Goal: Information Seeking & Learning: Check status

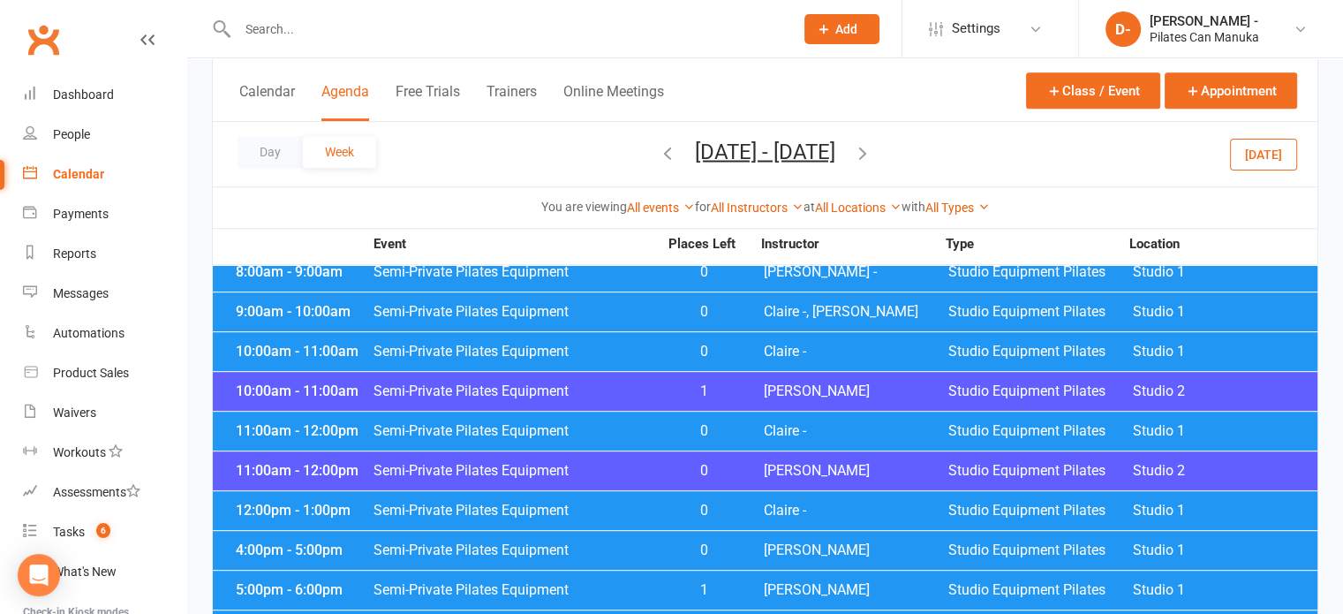
scroll to position [795, 0]
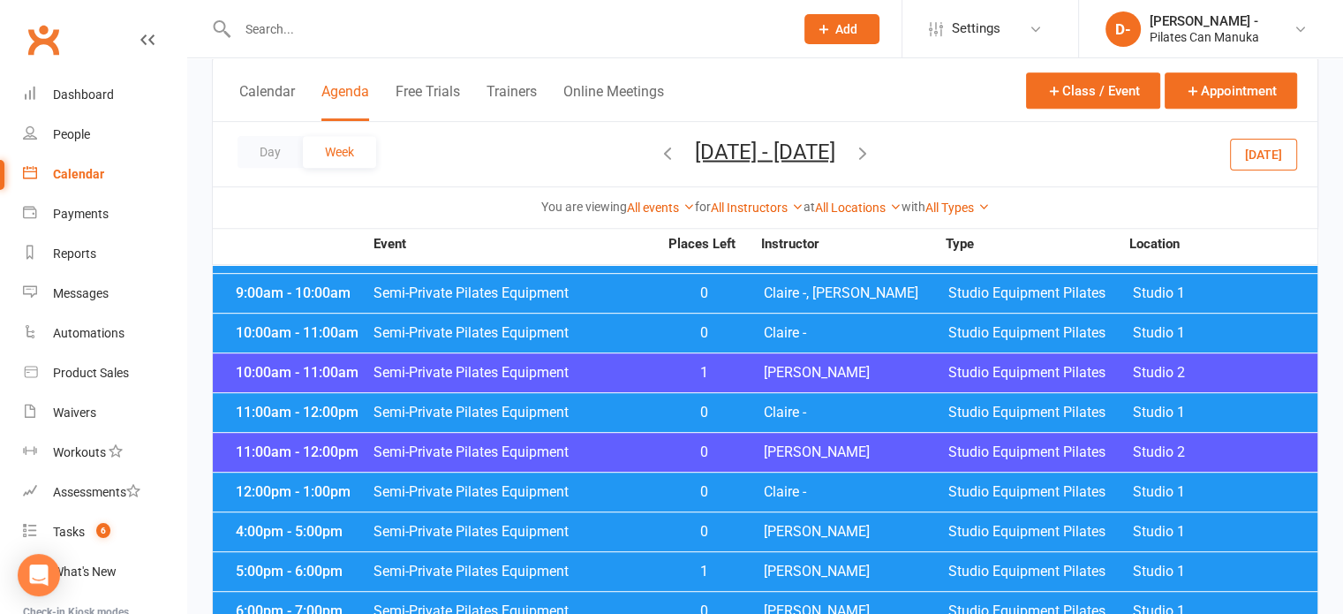
click at [770, 92] on div "Calendar Agenda Free Trials Trainers Online Meetings Class / Event Appointment" at bounding box center [765, 90] width 1104 height 64
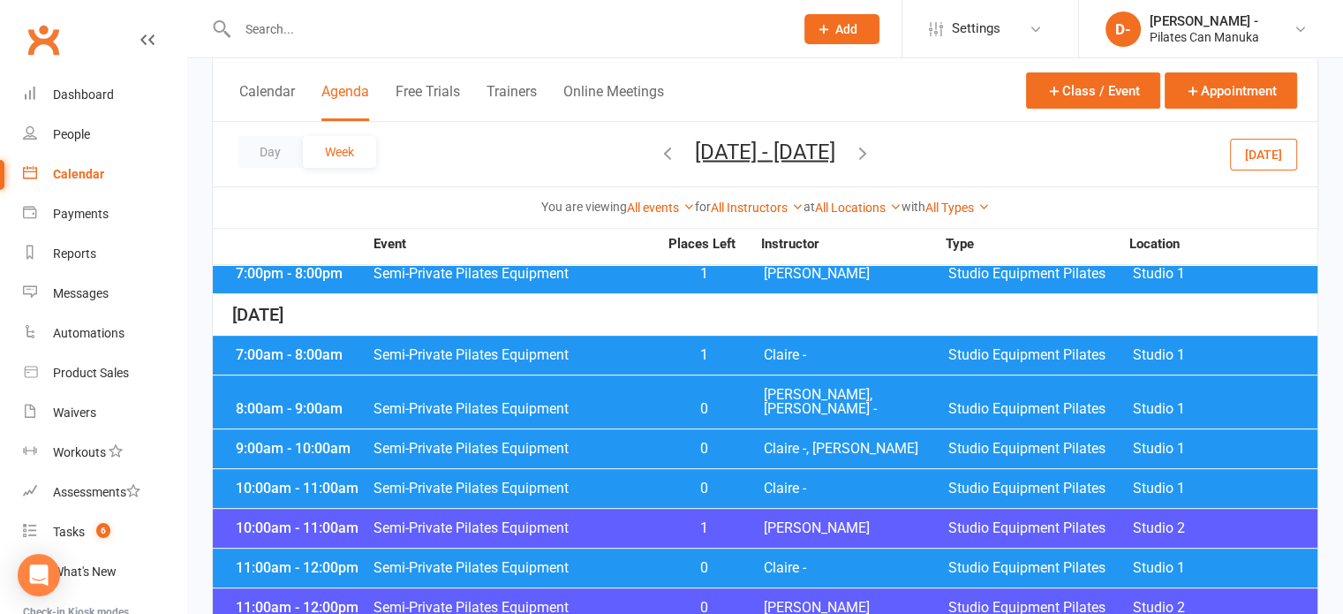
scroll to position [618, 0]
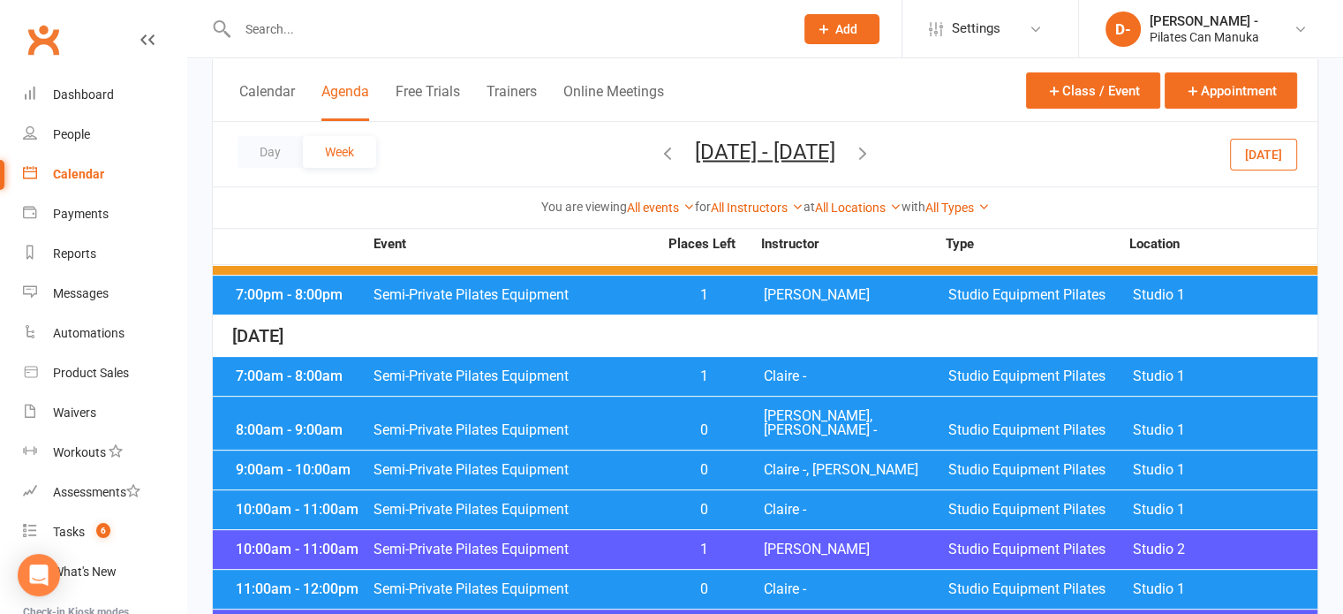
click at [658, 148] on icon "button" at bounding box center [667, 151] width 19 height 19
click at [658, 151] on icon "button" at bounding box center [667, 151] width 19 height 19
click at [658, 152] on icon "button" at bounding box center [667, 151] width 19 height 19
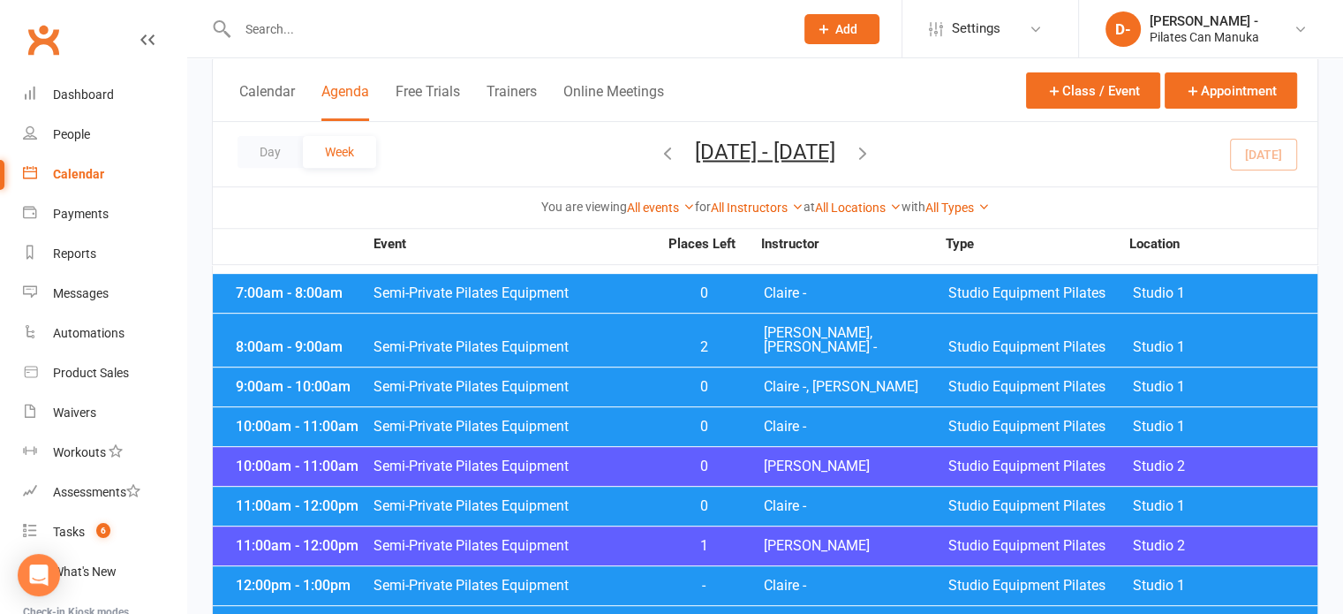
scroll to position [706, 0]
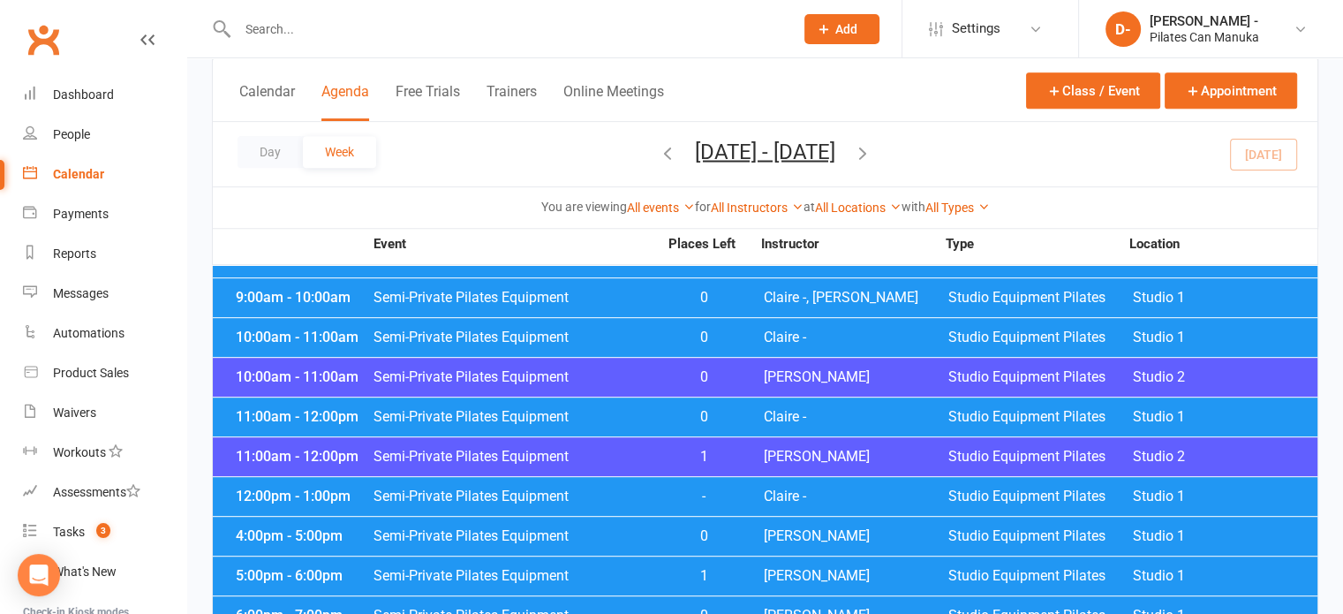
scroll to position [795, 0]
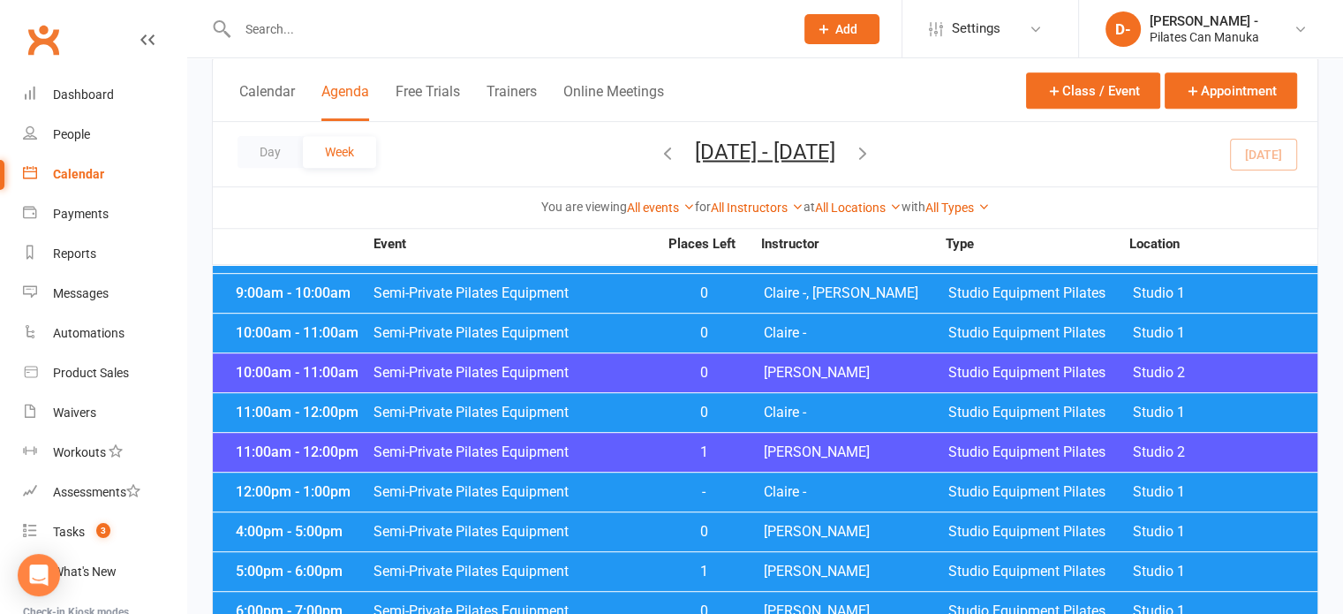
click at [636, 490] on div "12:00pm - 1:00pm Semi-Private Pilates Equipment - Claire - Studio Equipment Pil…" at bounding box center [765, 491] width 1104 height 39
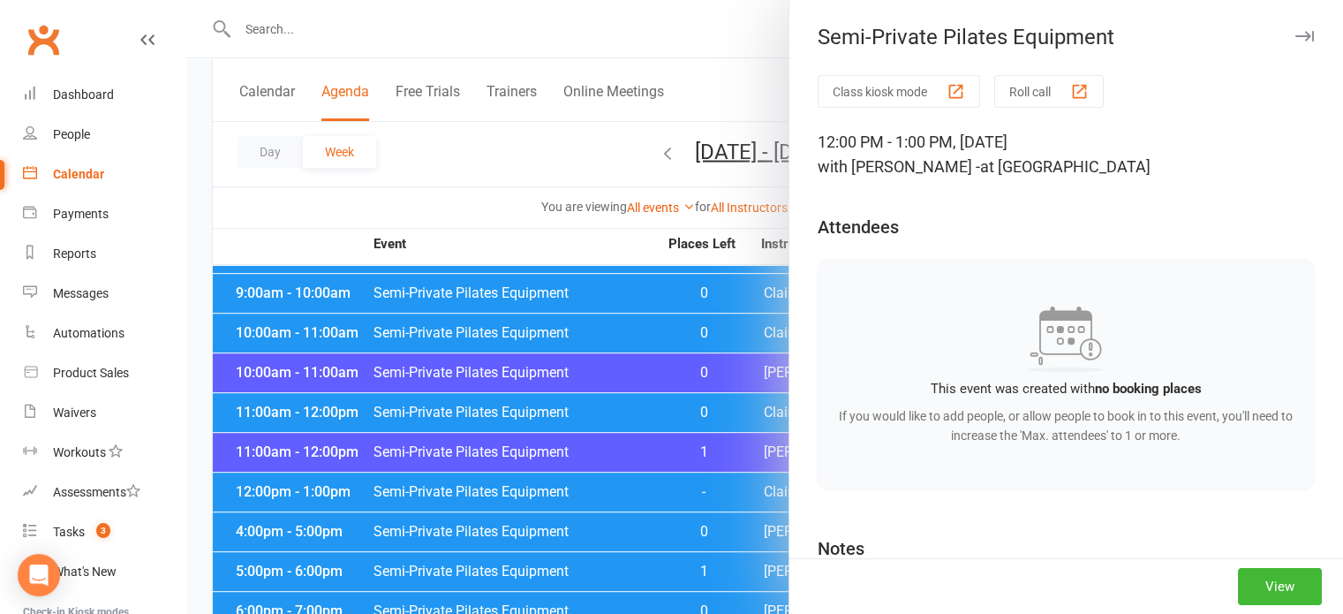
click at [464, 140] on div at bounding box center [765, 307] width 1156 height 614
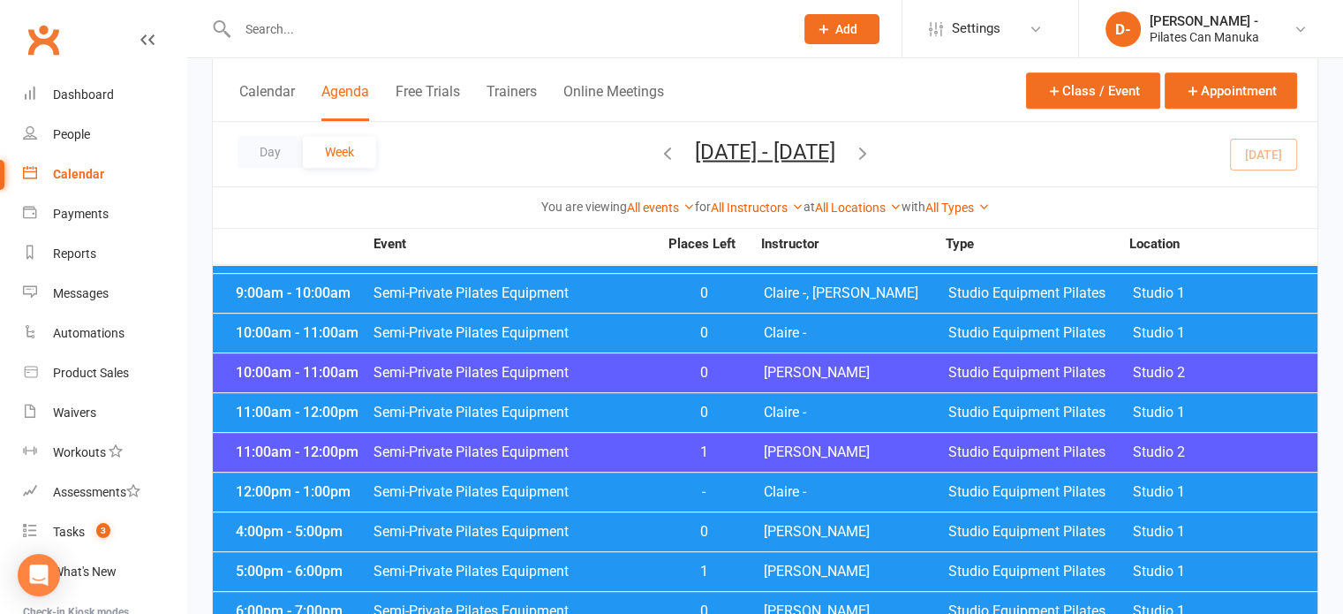
click at [568, 445] on span "Semi-Private Pilates Equipment" at bounding box center [515, 452] width 285 height 14
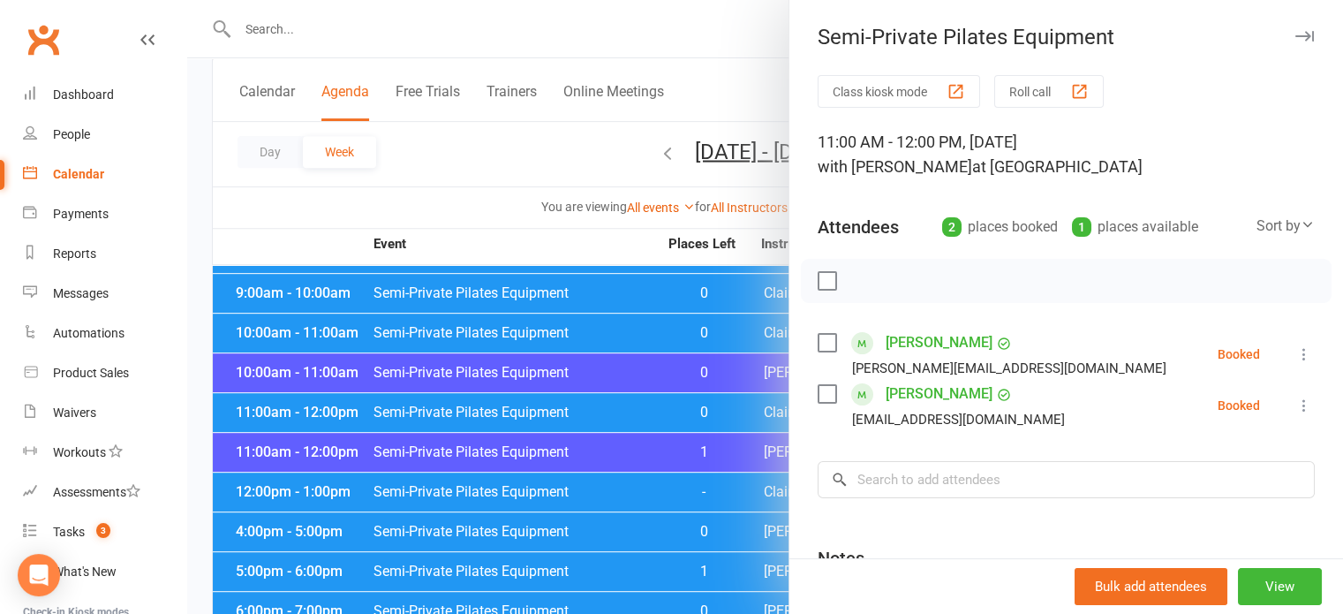
click at [481, 158] on div at bounding box center [765, 307] width 1156 height 614
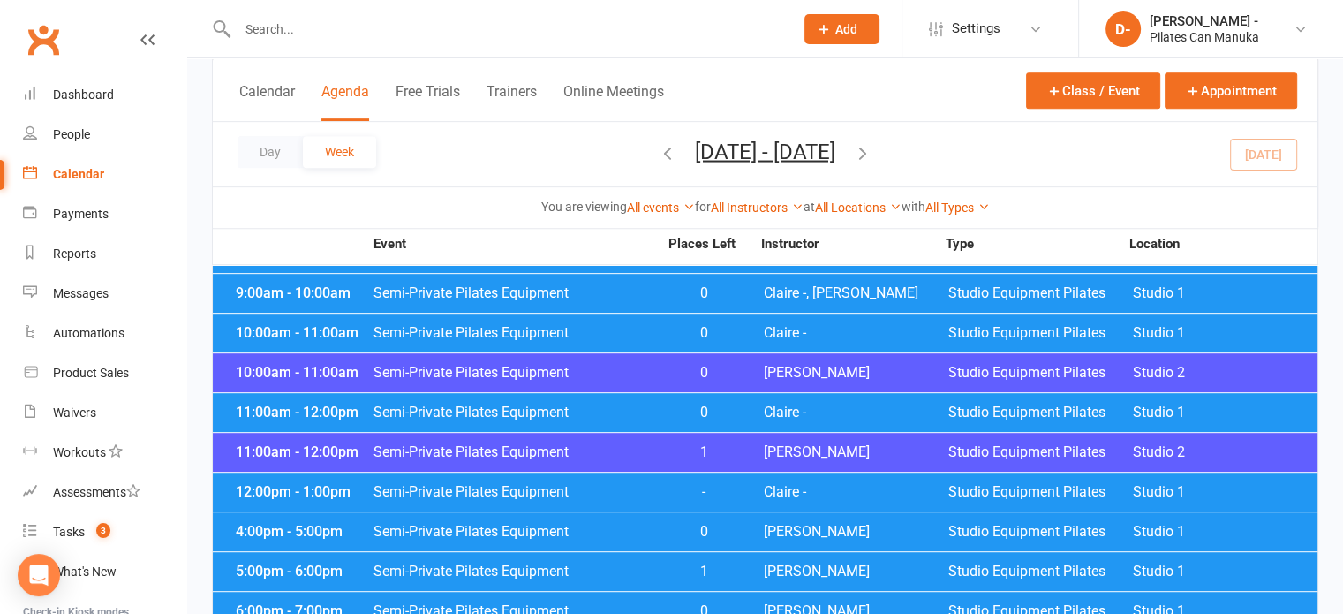
click at [581, 405] on span "Semi-Private Pilates Equipment" at bounding box center [515, 412] width 285 height 14
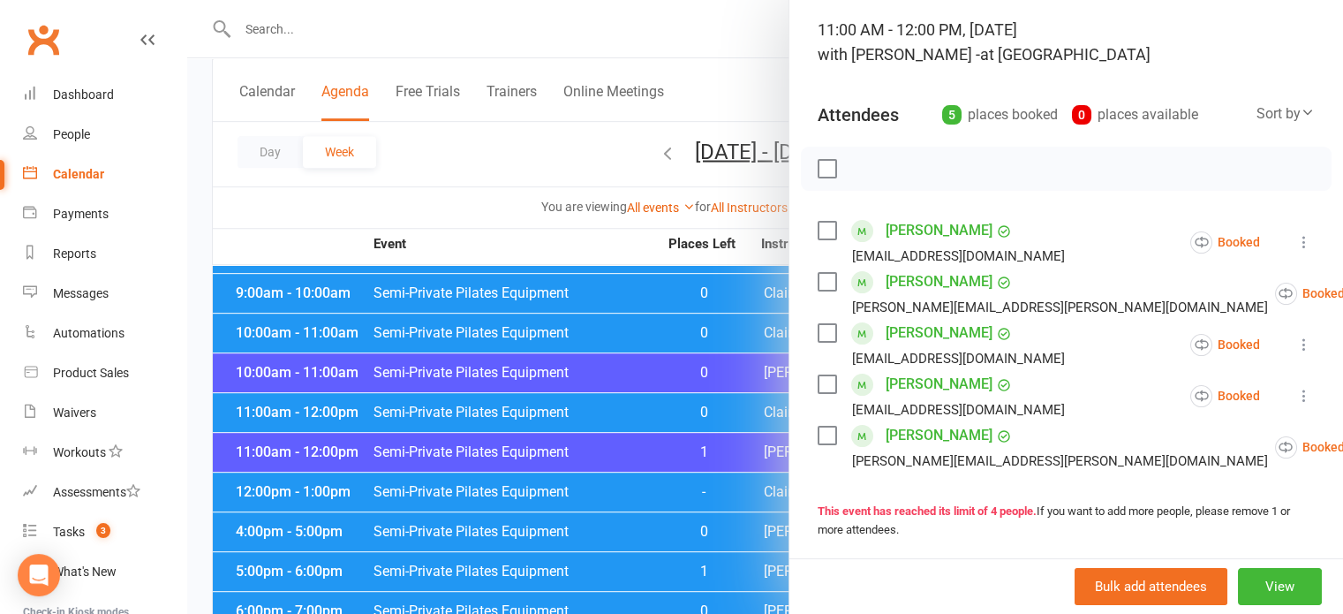
scroll to position [177, 0]
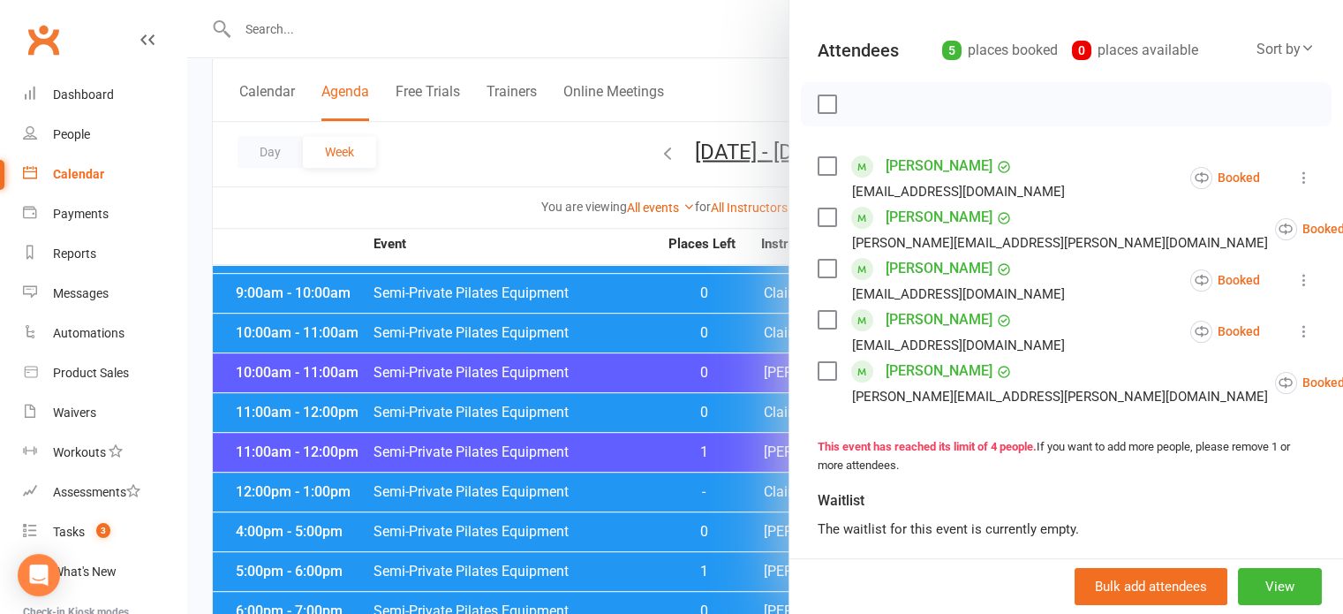
click at [473, 132] on div at bounding box center [765, 307] width 1156 height 614
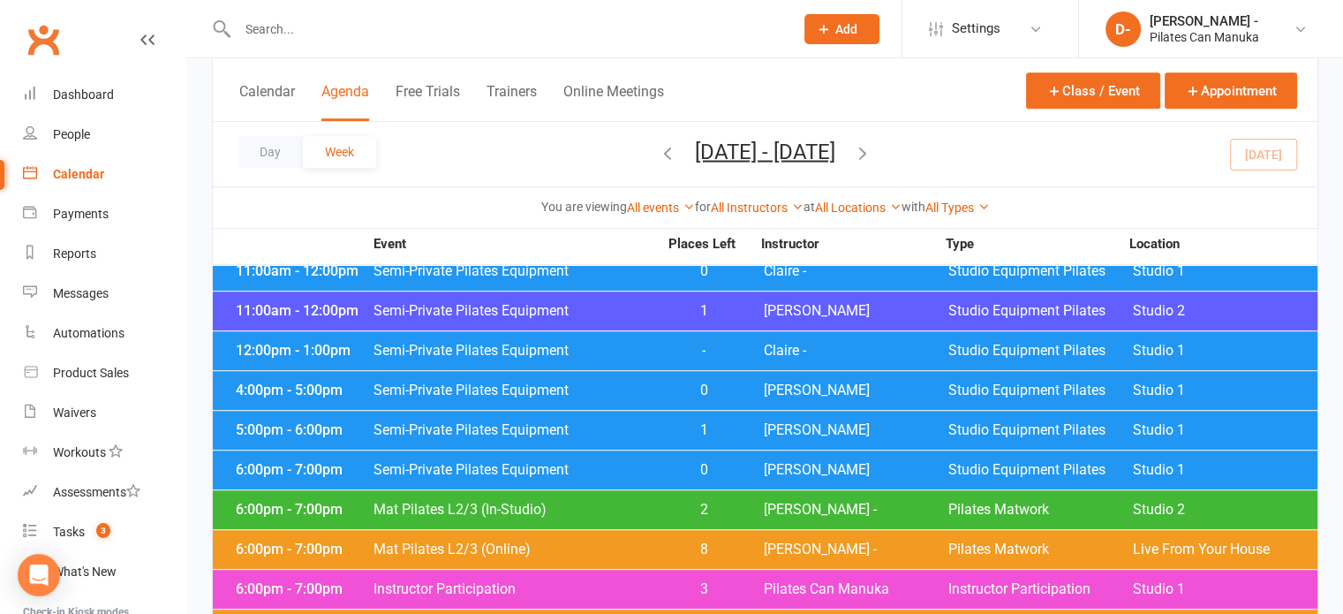
scroll to position [883, 0]
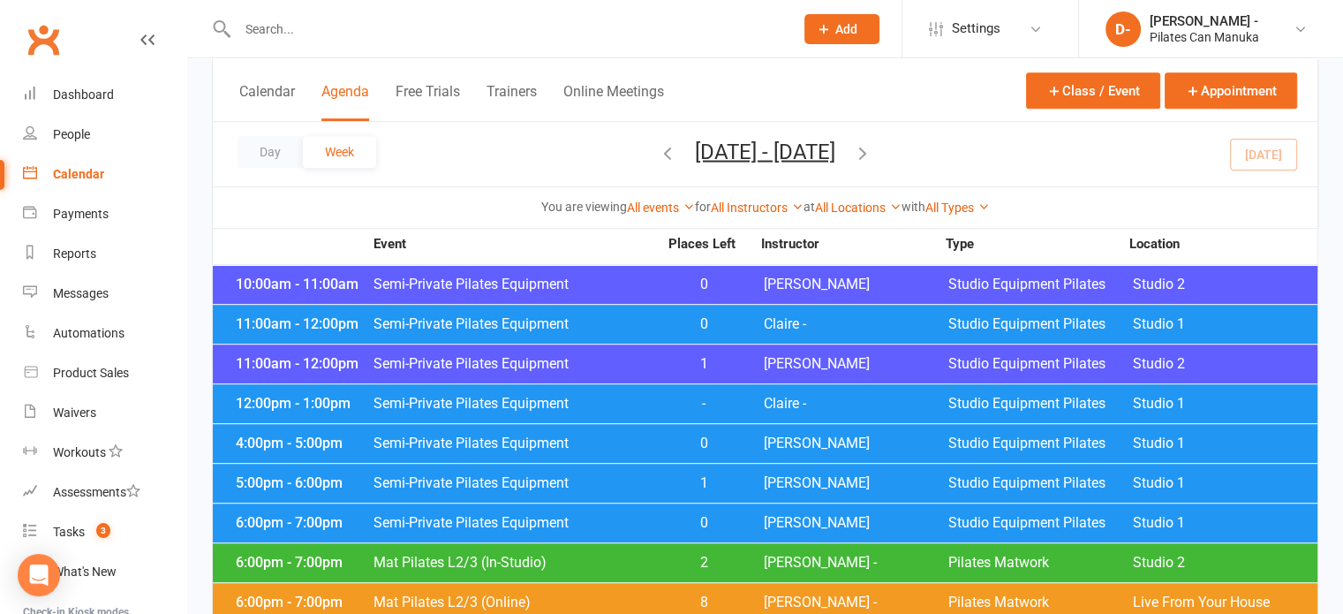
click at [622, 476] on span "Semi-Private Pilates Equipment" at bounding box center [515, 483] width 285 height 14
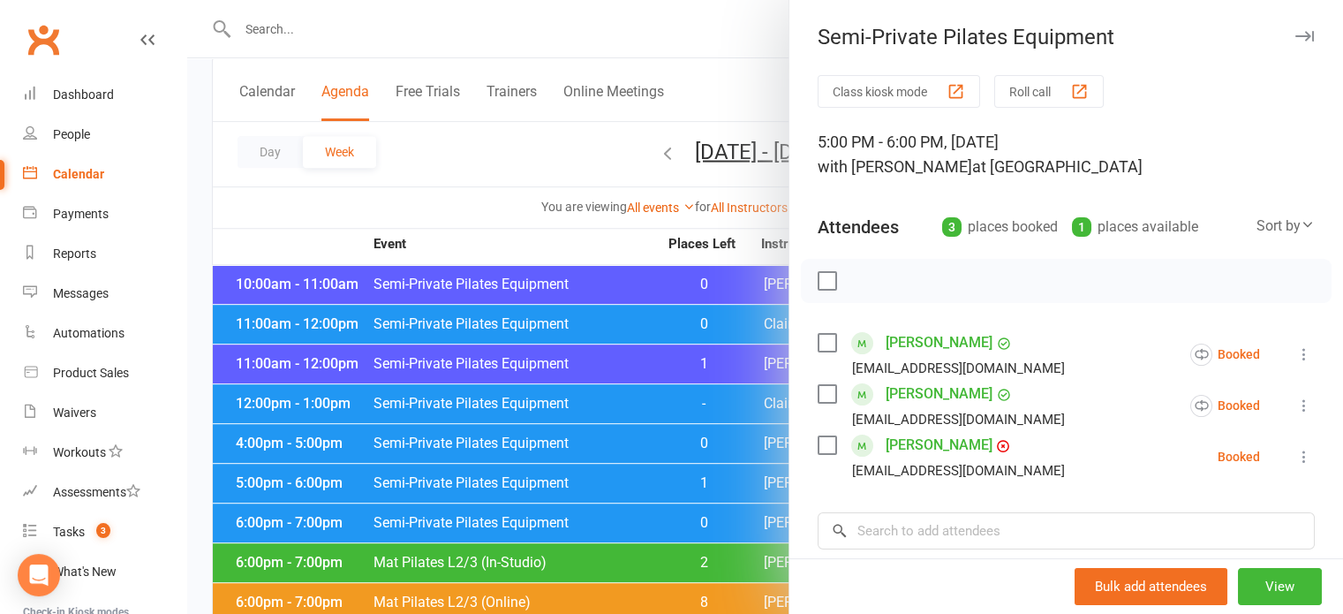
click at [475, 160] on div at bounding box center [765, 307] width 1156 height 614
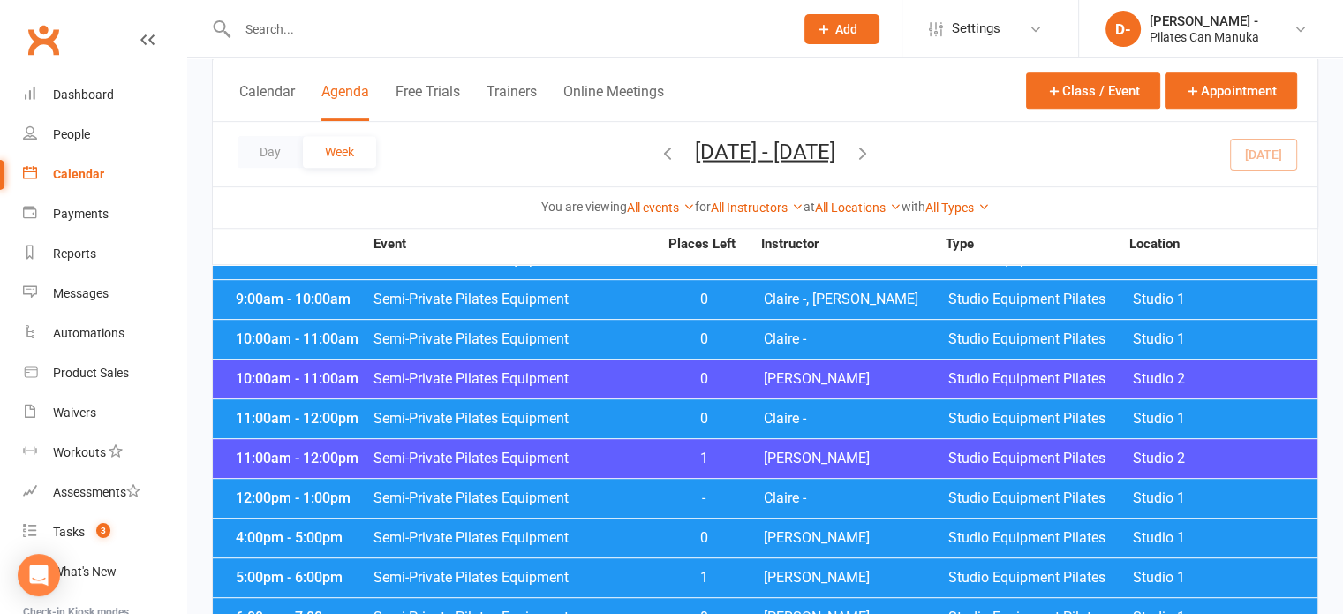
scroll to position [795, 0]
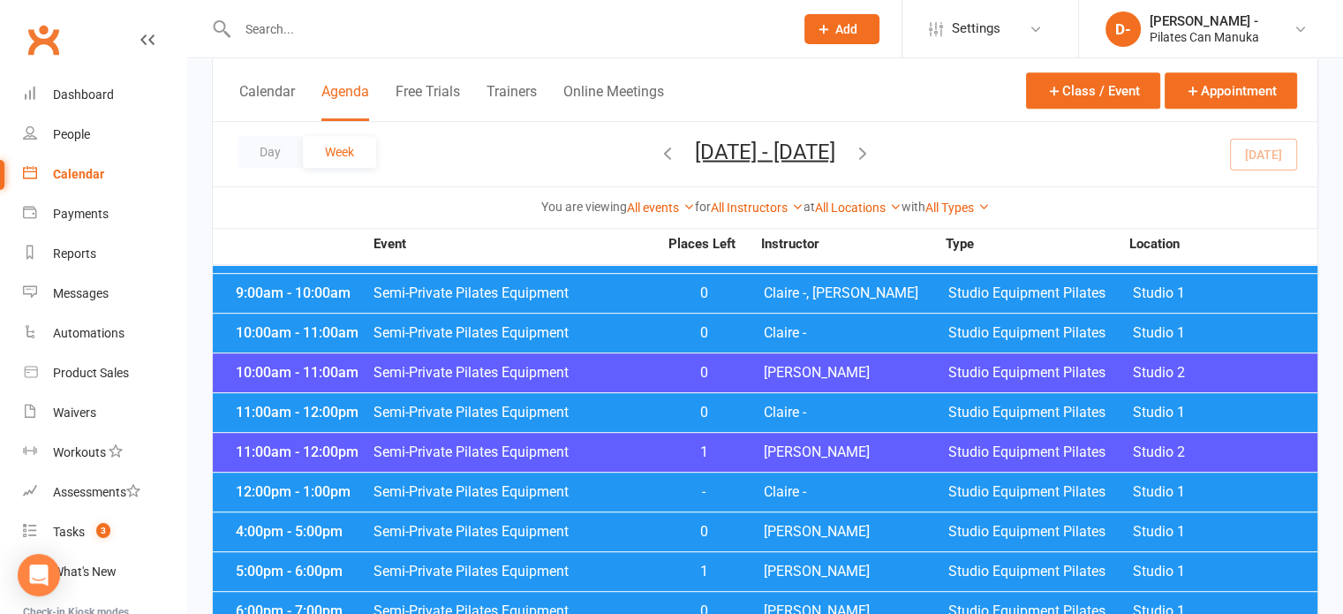
click at [872, 152] on icon "button" at bounding box center [862, 151] width 19 height 19
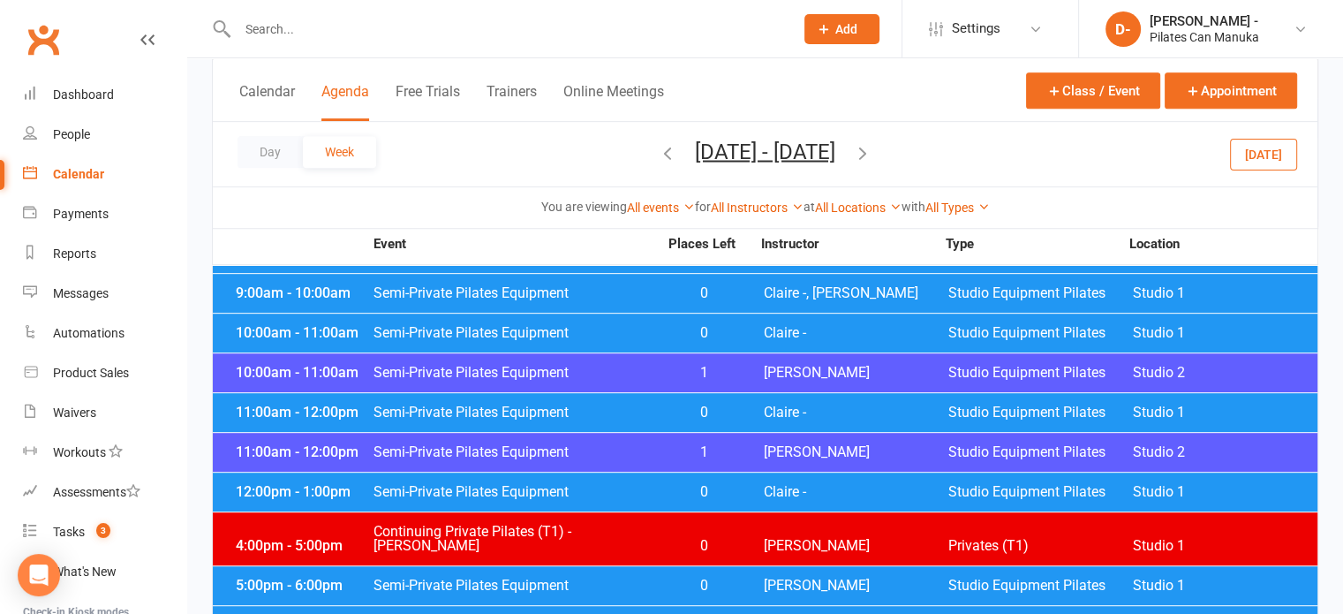
click at [648, 485] on span "Semi-Private Pilates Equipment" at bounding box center [515, 492] width 285 height 14
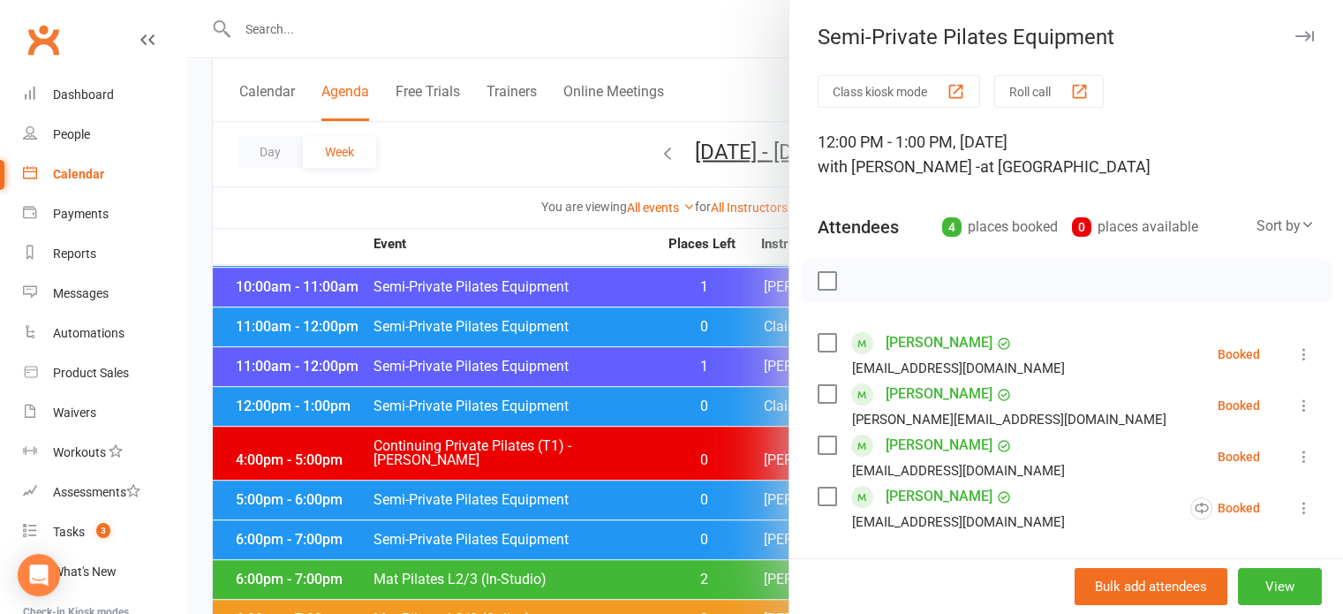
scroll to position [883, 0]
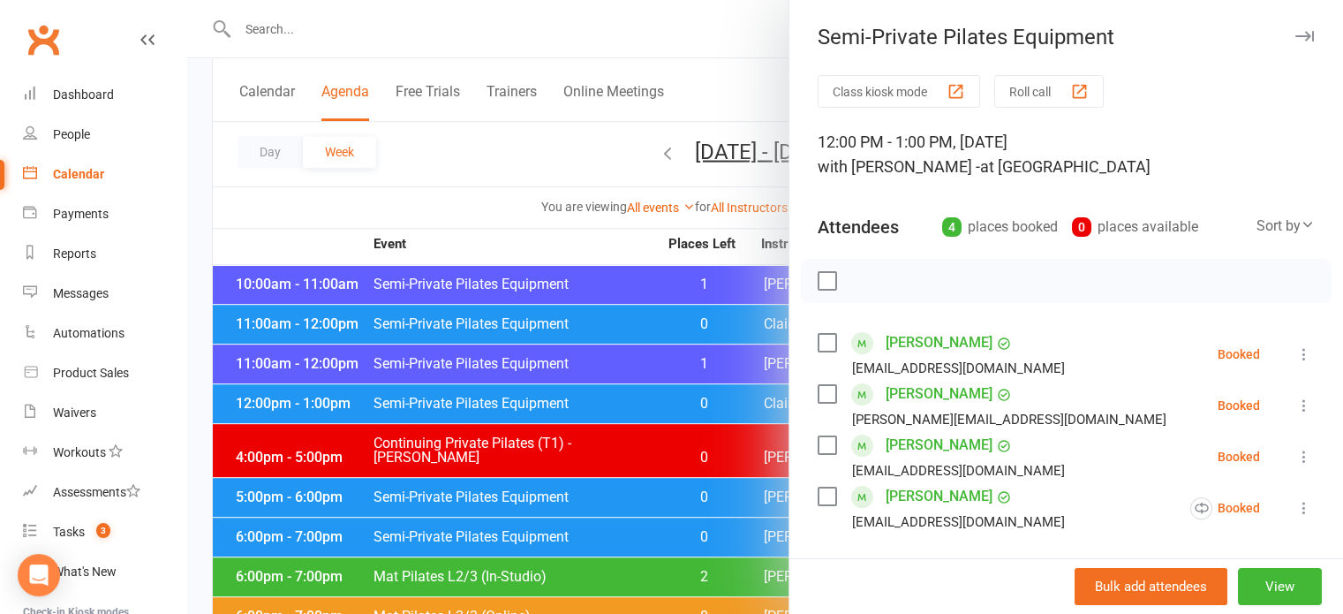
click at [506, 130] on div at bounding box center [765, 307] width 1156 height 614
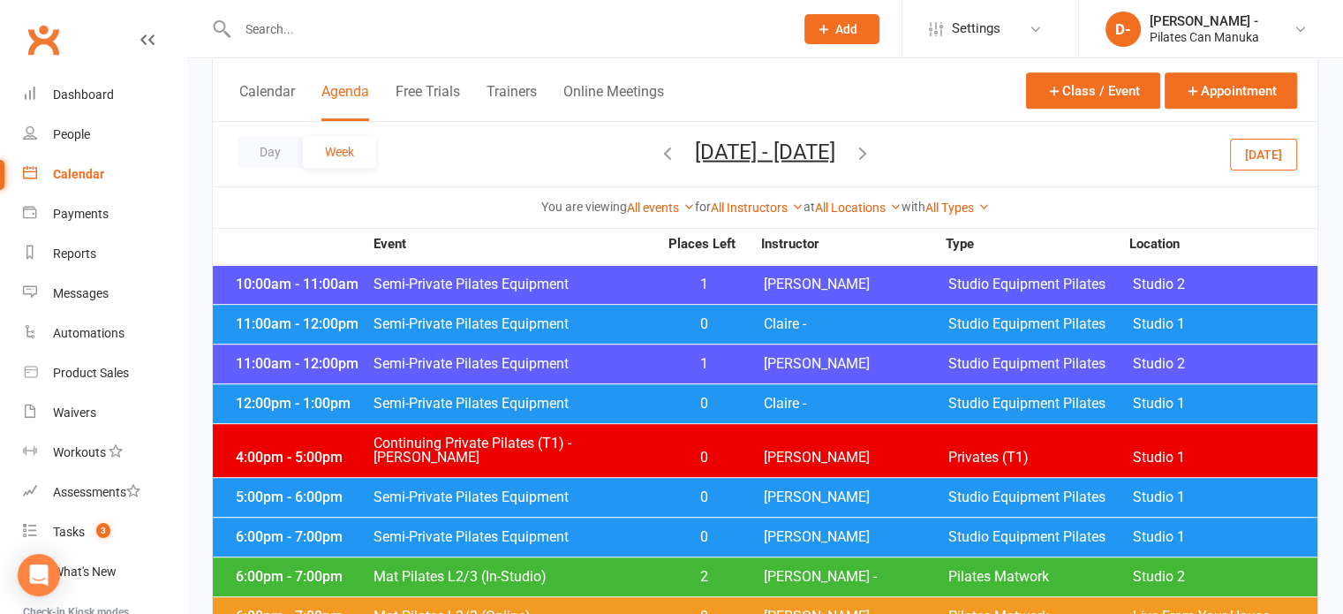
click at [658, 153] on icon "button" at bounding box center [667, 151] width 19 height 19
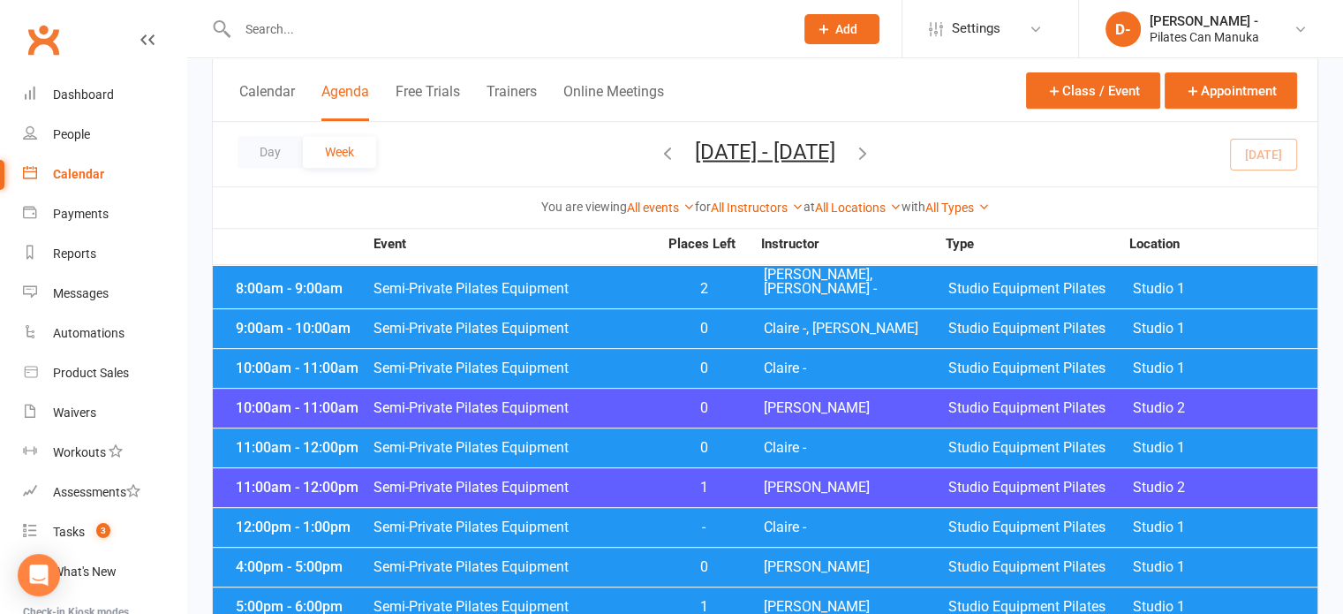
scroll to position [795, 0]
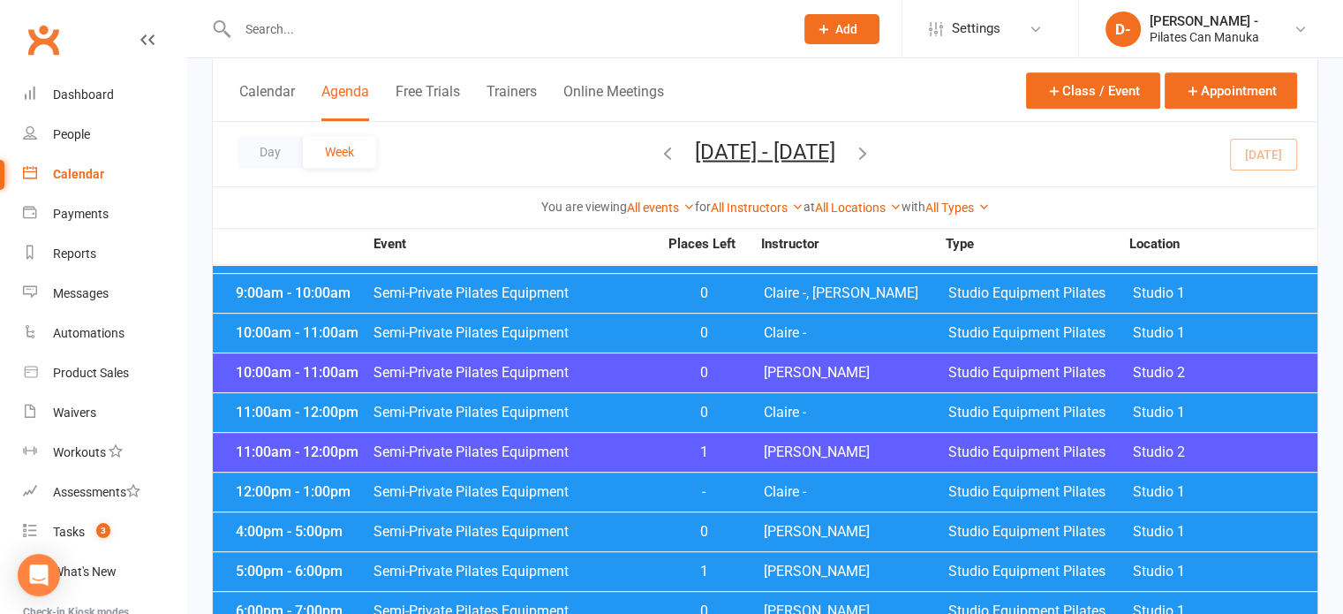
click at [516, 485] on span "Semi-Private Pilates Equipment" at bounding box center [515, 492] width 285 height 14
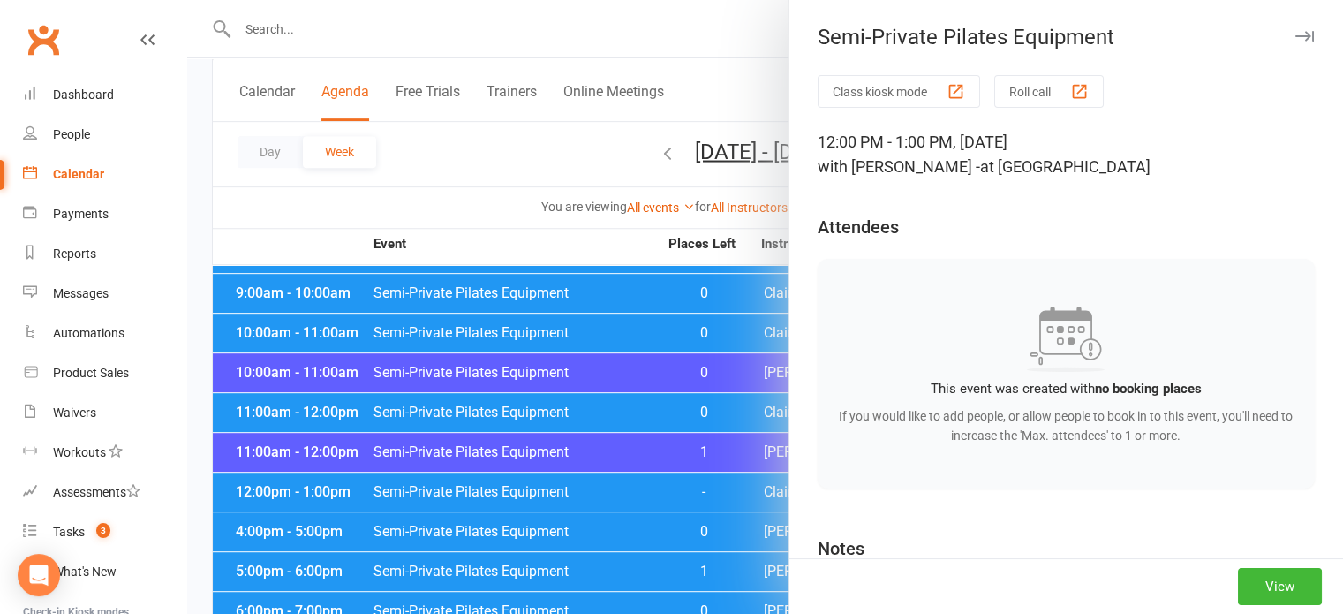
click at [460, 189] on div at bounding box center [765, 307] width 1156 height 614
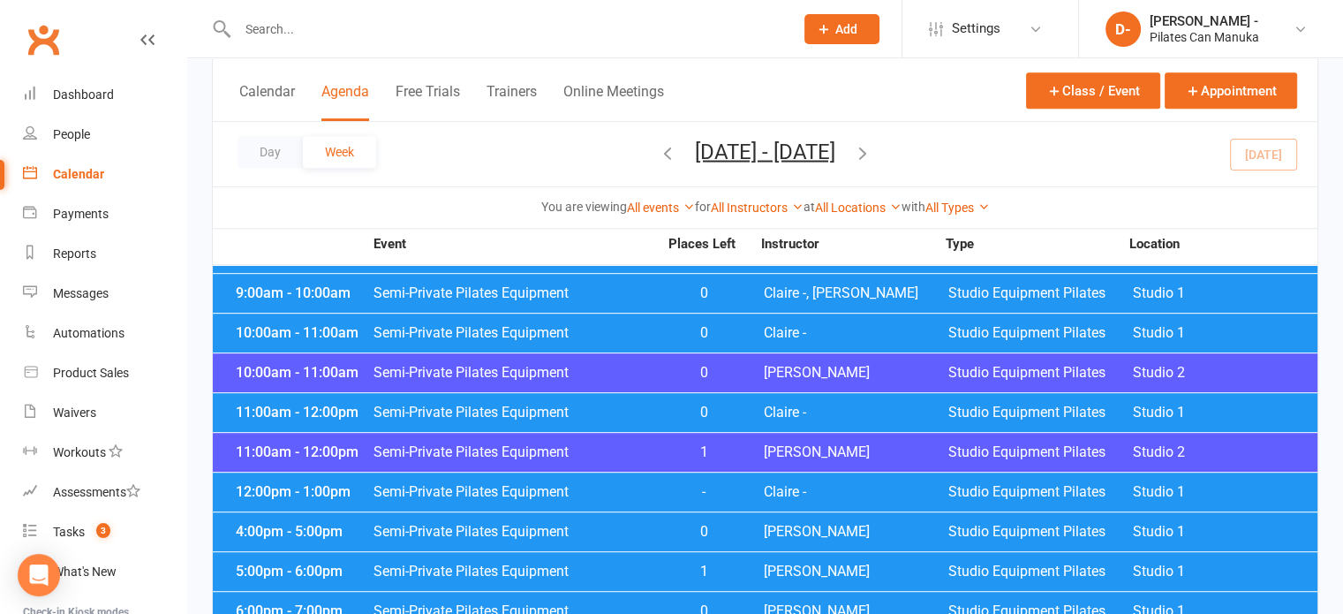
click at [872, 149] on icon "button" at bounding box center [862, 151] width 19 height 19
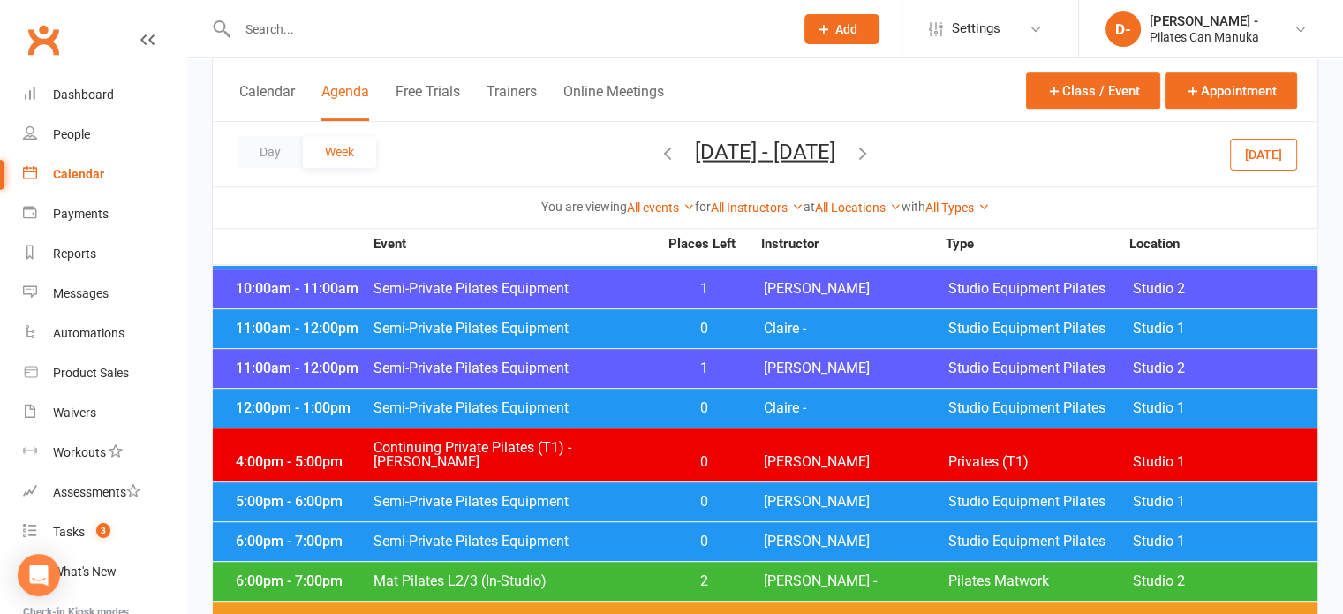
scroll to position [883, 0]
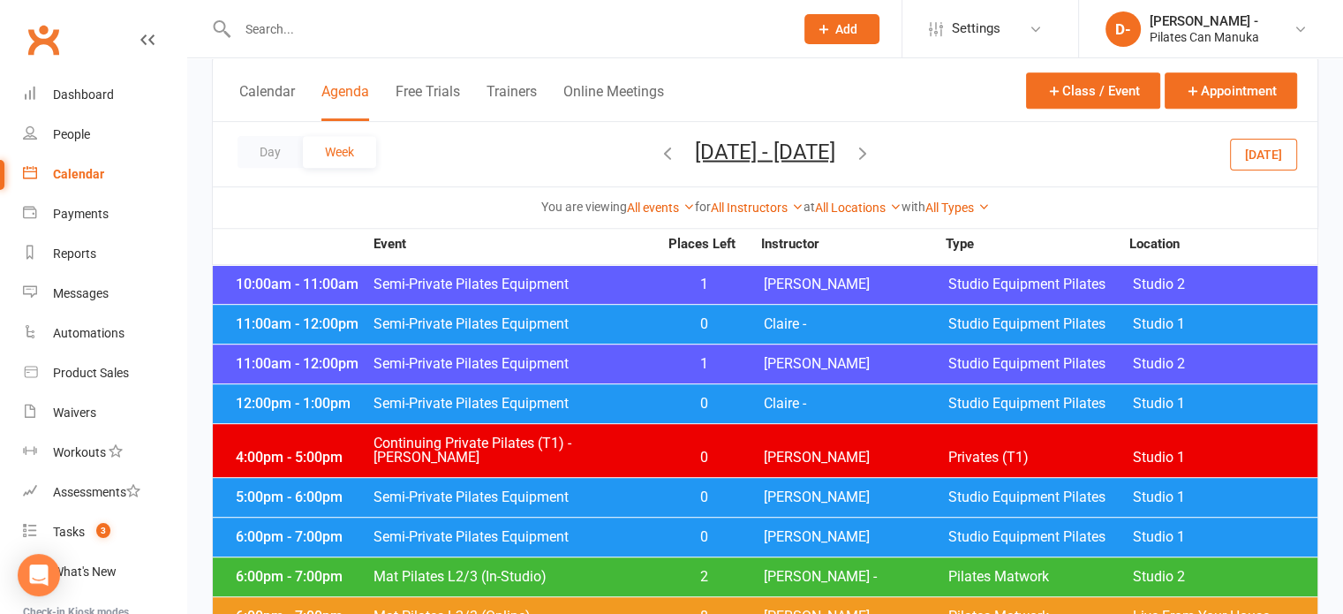
click at [559, 384] on div "12:00pm - 1:00pm Semi-Private Pilates Equipment 0 Claire - Studio Equipment Pil…" at bounding box center [765, 403] width 1104 height 39
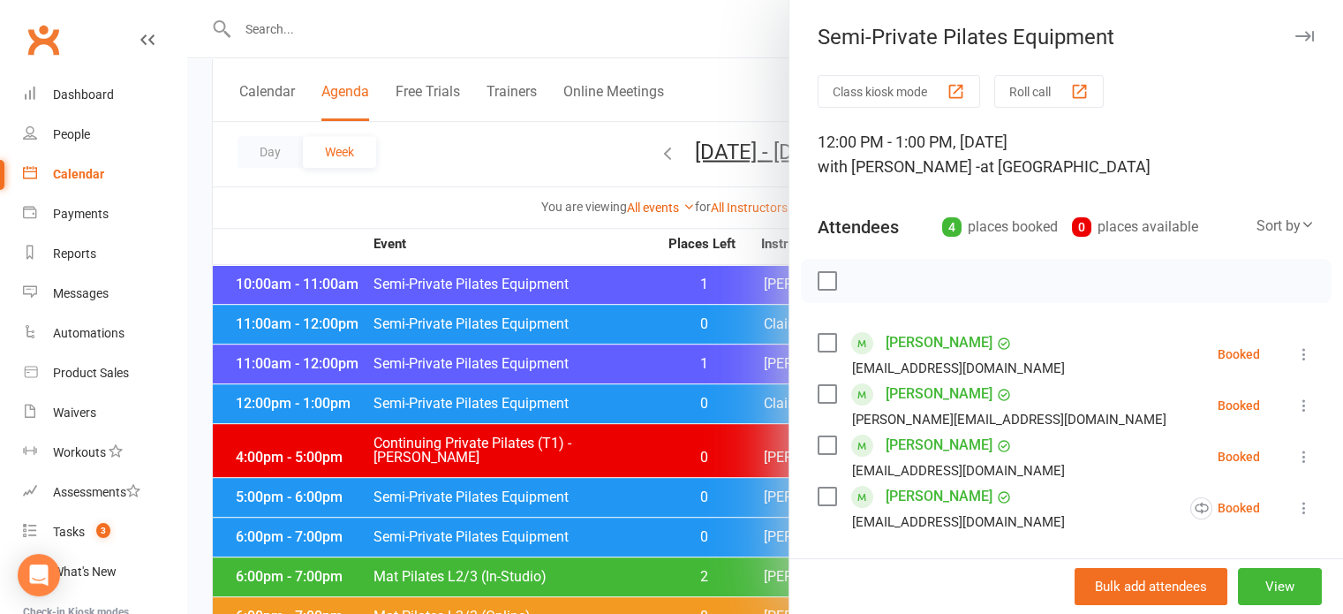
click at [504, 166] on div at bounding box center [765, 307] width 1156 height 614
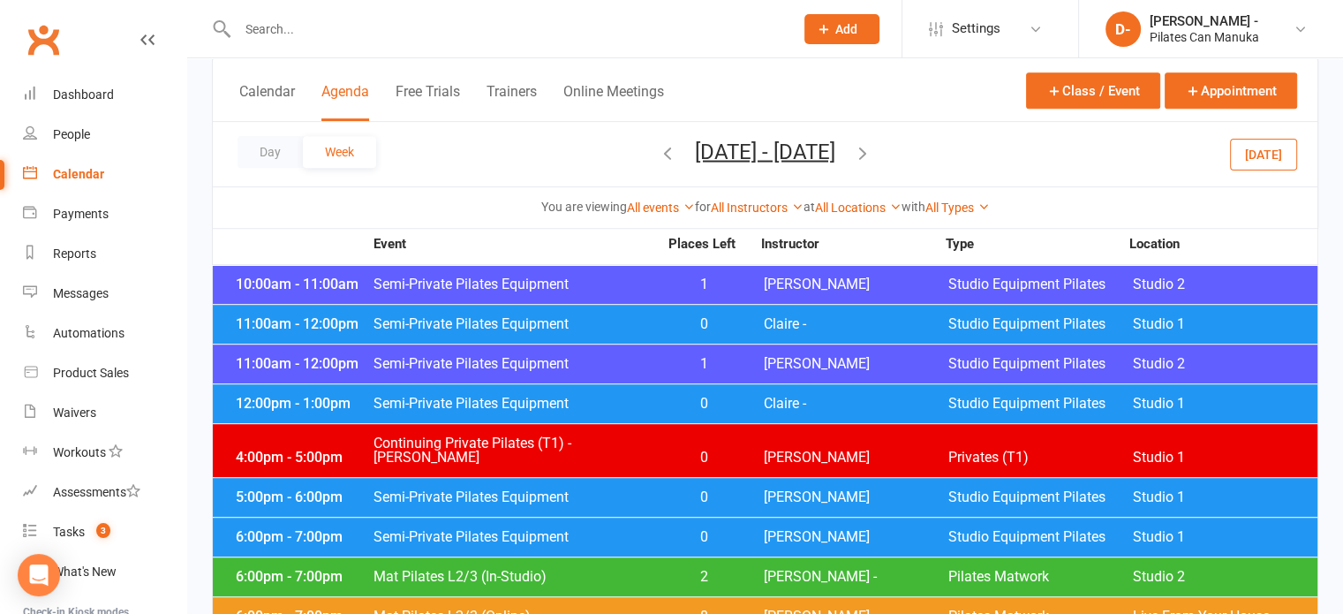
click at [589, 384] on div "12:00pm - 1:00pm Semi-Private Pilates Equipment 0 Claire - Studio Equipment Pil…" at bounding box center [765, 403] width 1104 height 39
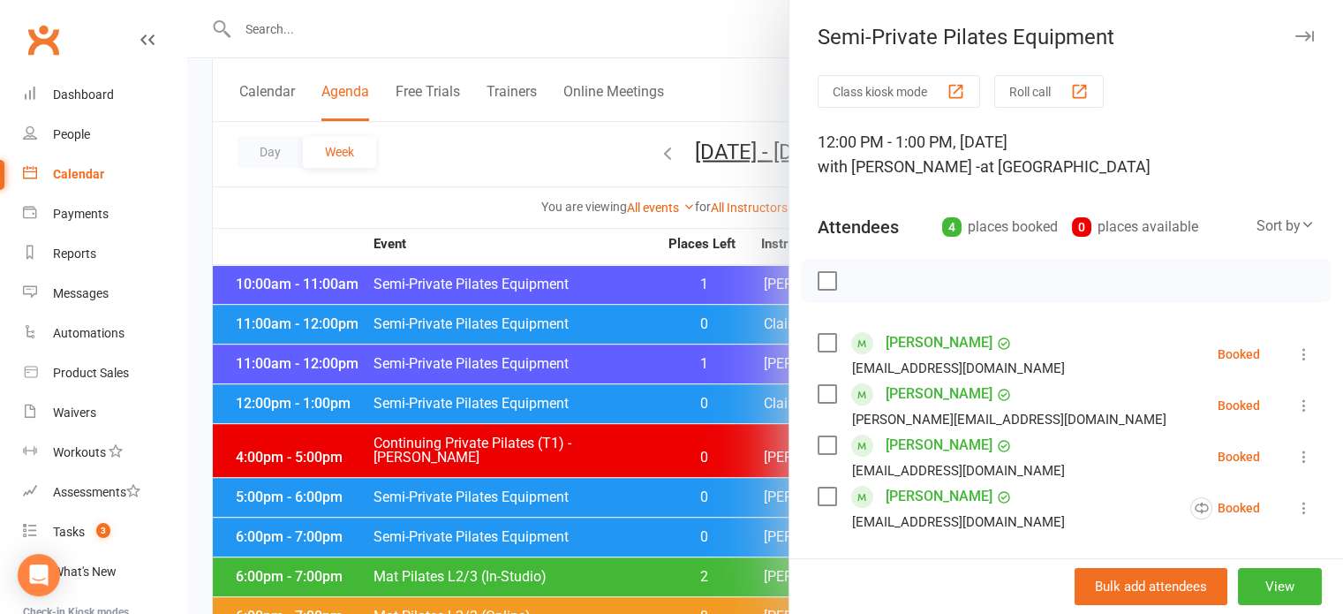
click at [481, 190] on div at bounding box center [765, 307] width 1156 height 614
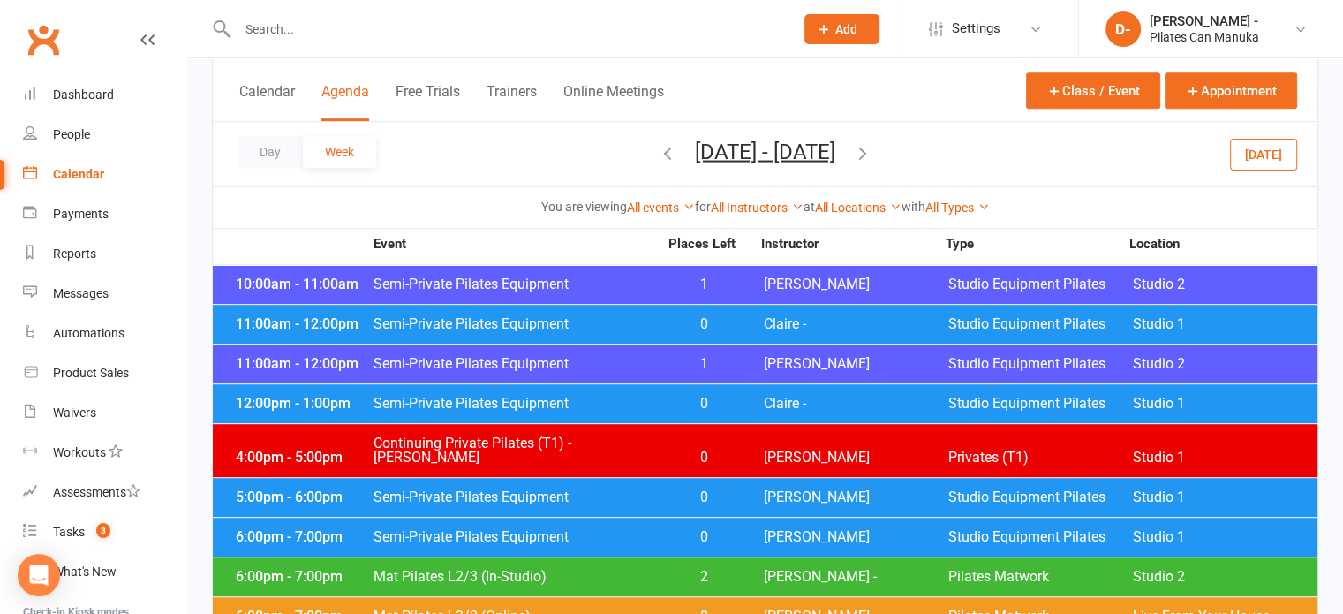
click at [872, 150] on icon "button" at bounding box center [862, 151] width 19 height 19
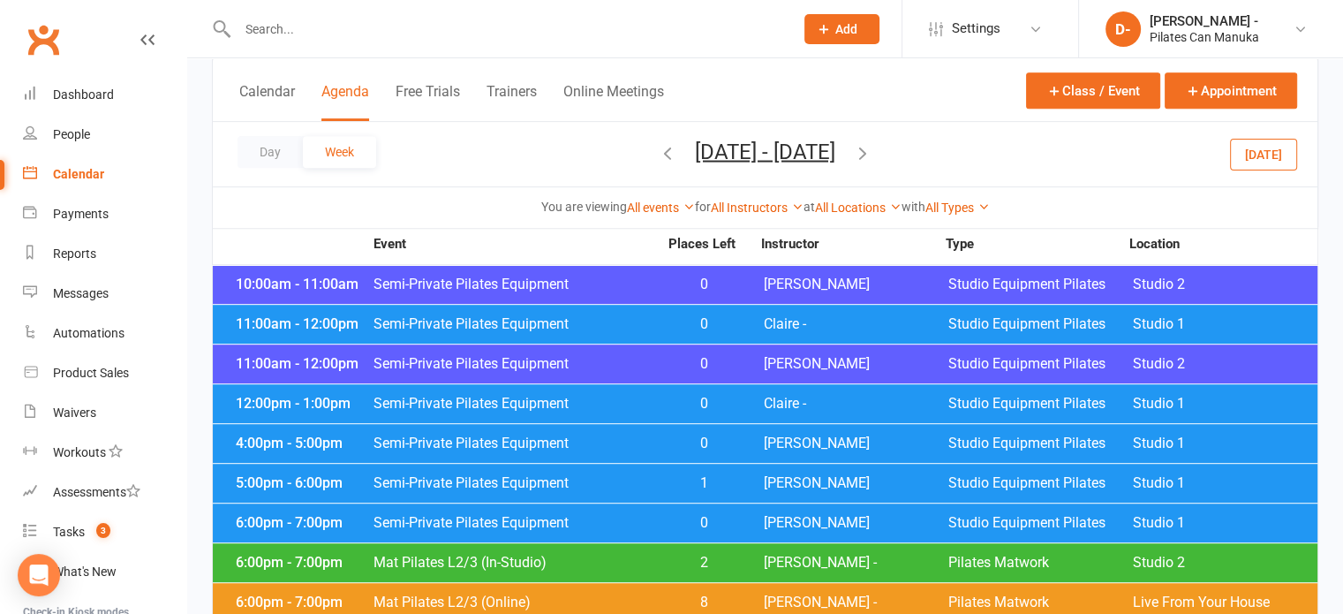
click at [605, 396] on span "Semi-Private Pilates Equipment" at bounding box center [515, 403] width 285 height 14
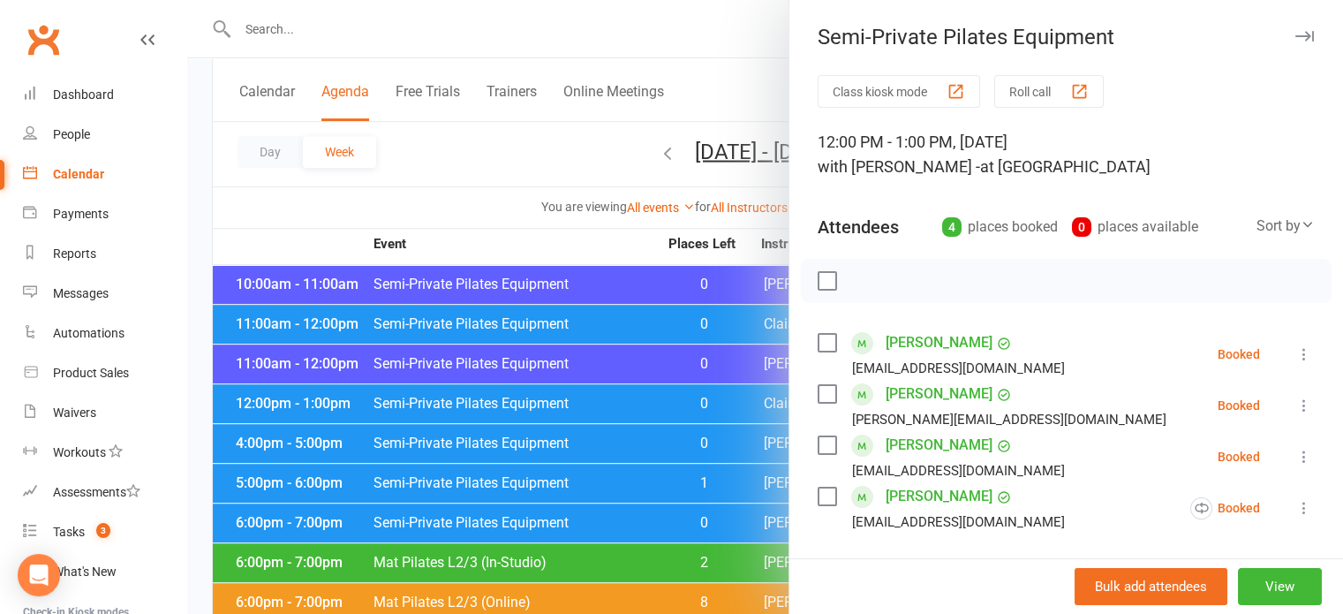
click at [484, 213] on div at bounding box center [765, 307] width 1156 height 614
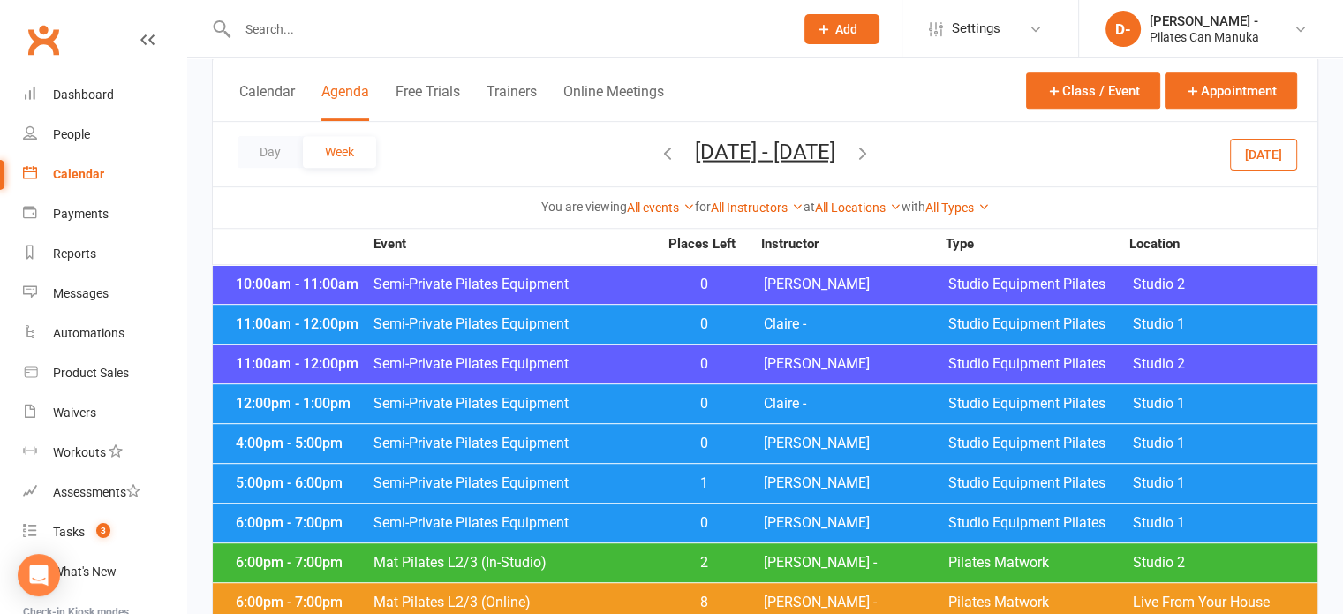
click at [247, 33] on input "text" at bounding box center [506, 29] width 549 height 25
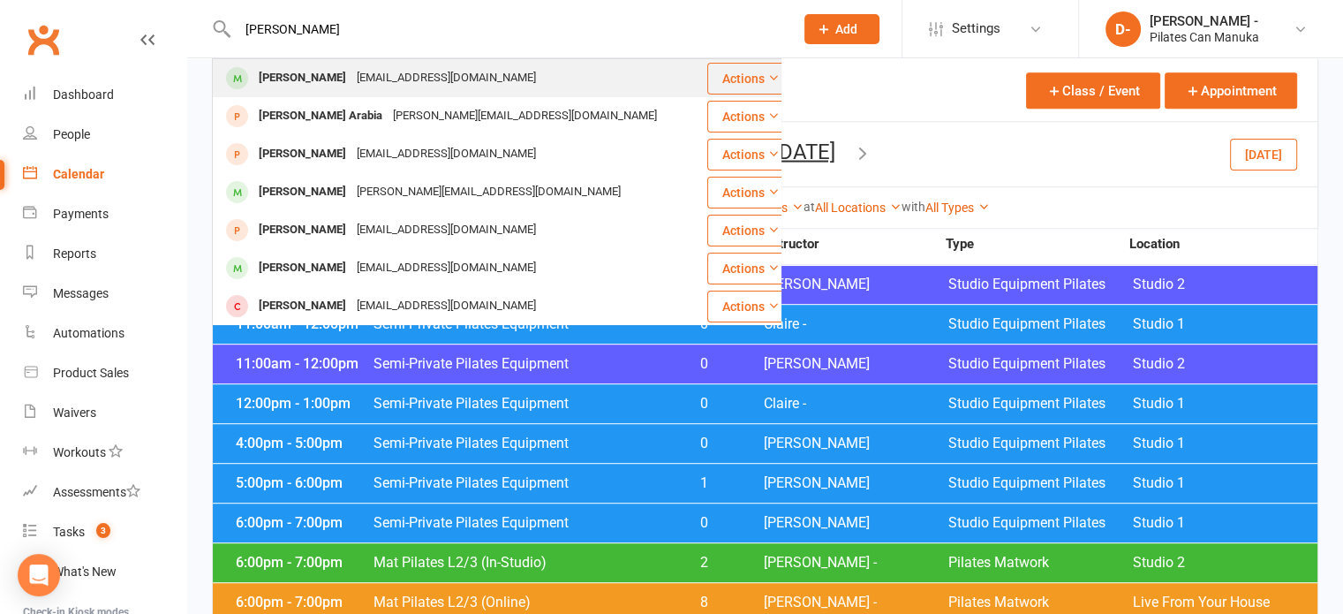
type input "[PERSON_NAME]"
click at [374, 79] on div "[EMAIL_ADDRESS][DOMAIN_NAME]" at bounding box center [446, 78] width 190 height 26
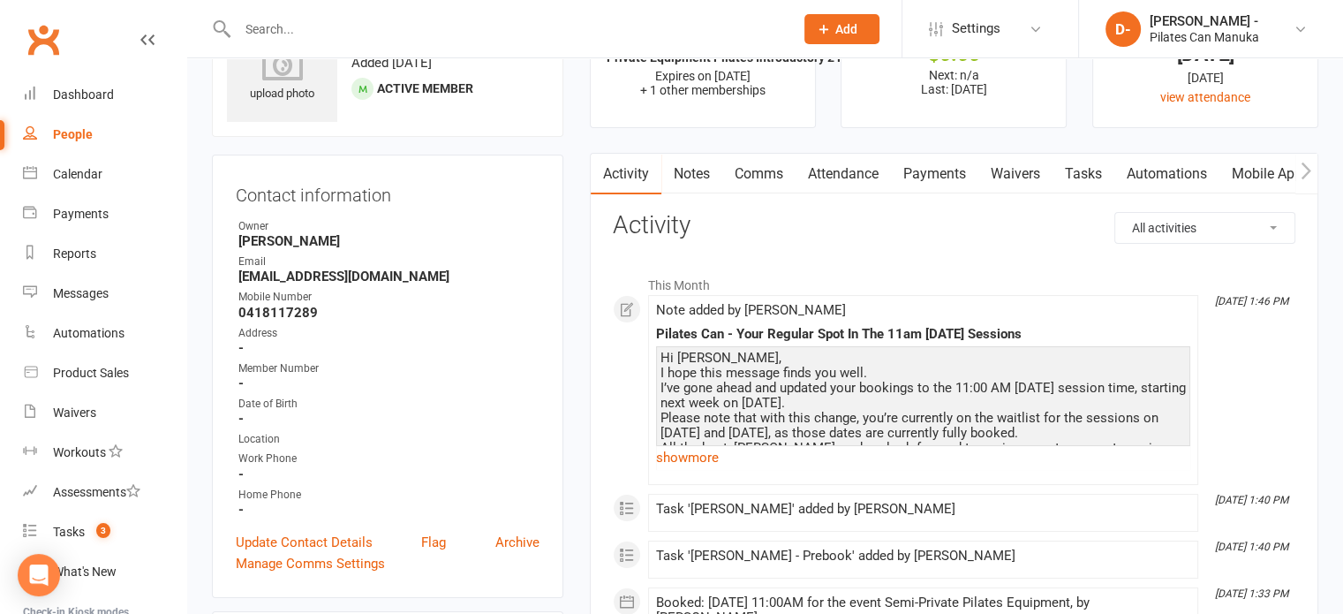
scroll to position [88, 0]
click at [710, 453] on link "show more" at bounding box center [923, 455] width 534 height 25
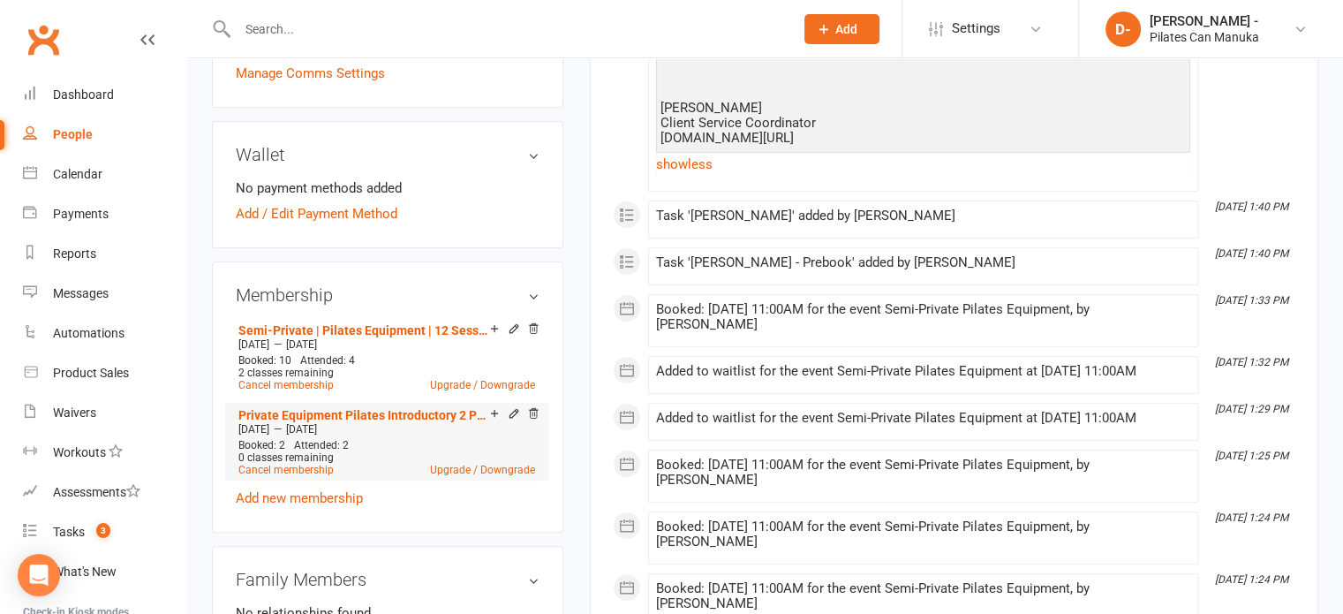
scroll to position [618, 0]
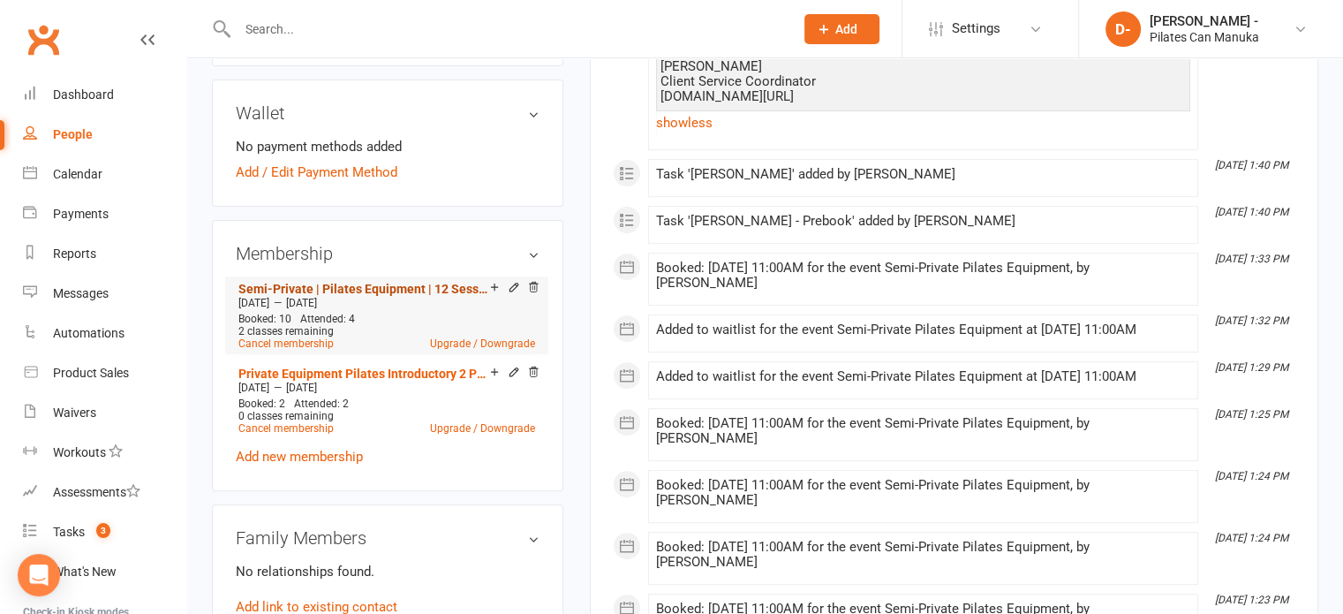
click at [339, 291] on link "Semi-Private | Pilates Equipment | 12 Sessions" at bounding box center [364, 289] width 252 height 14
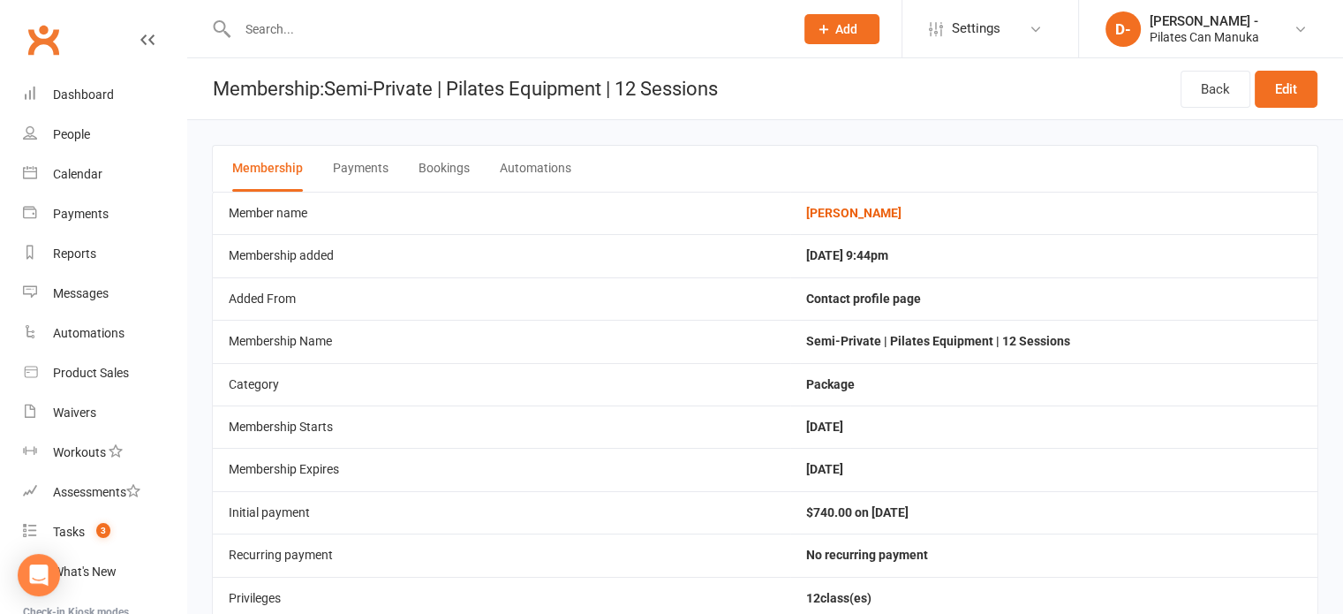
click at [449, 166] on button "Bookings" at bounding box center [443, 169] width 51 height 46
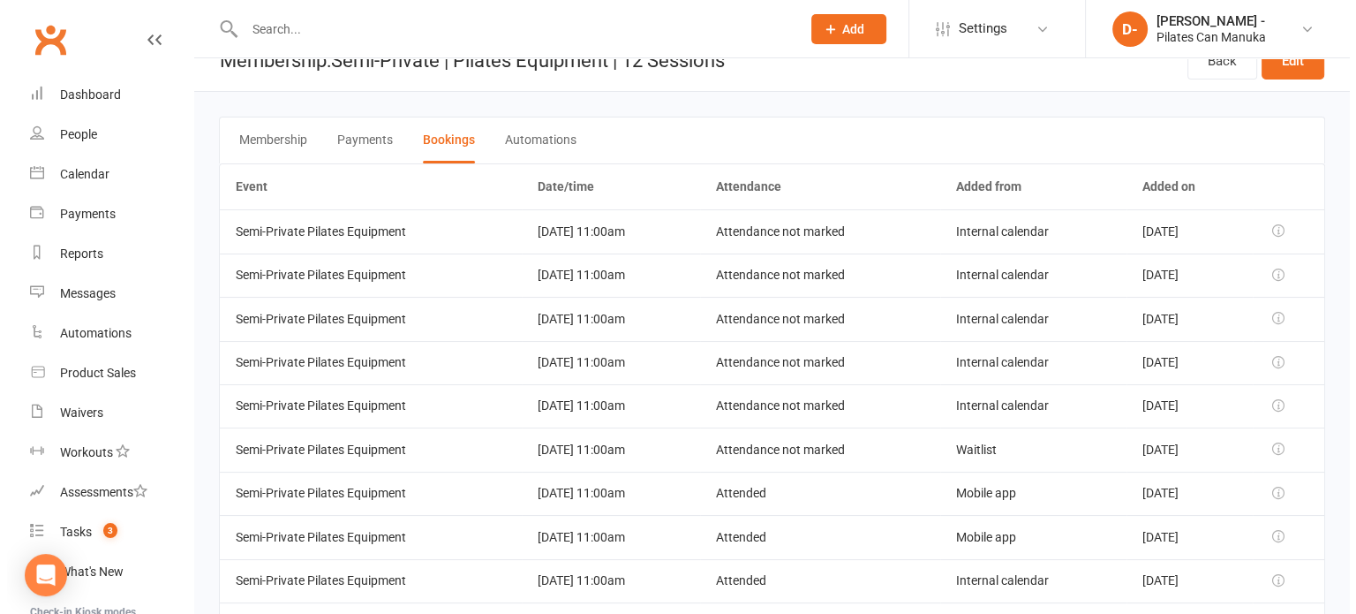
scroll to position [100, 0]
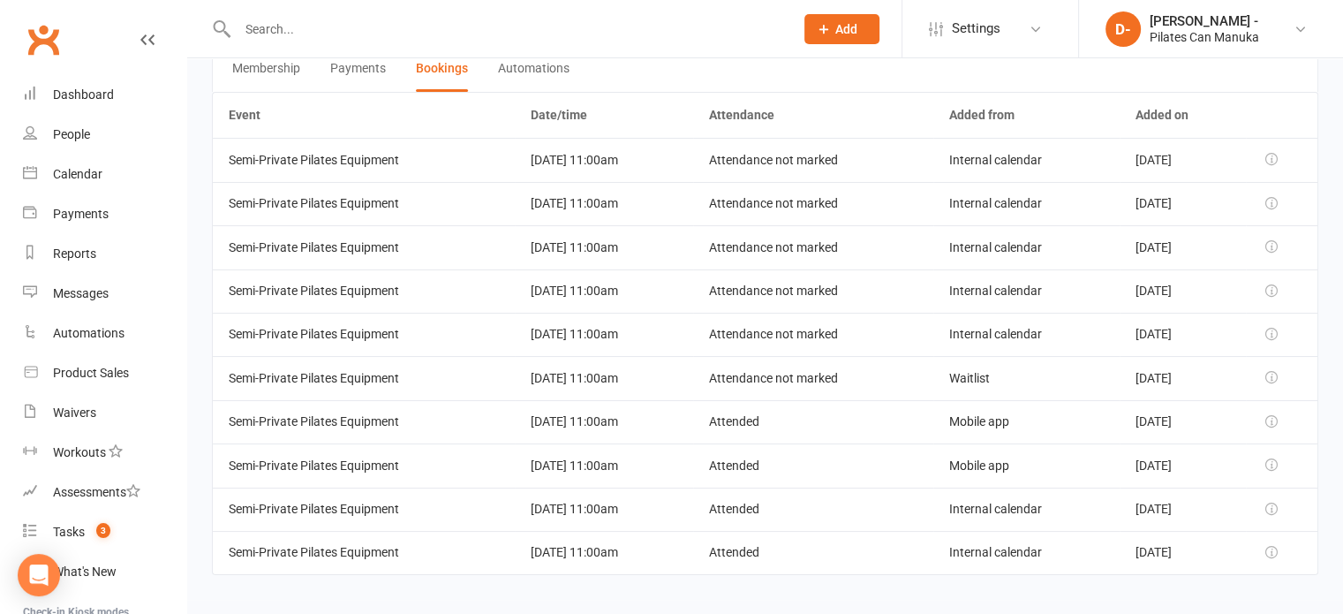
click at [1278, 371] on icon at bounding box center [1271, 377] width 12 height 12
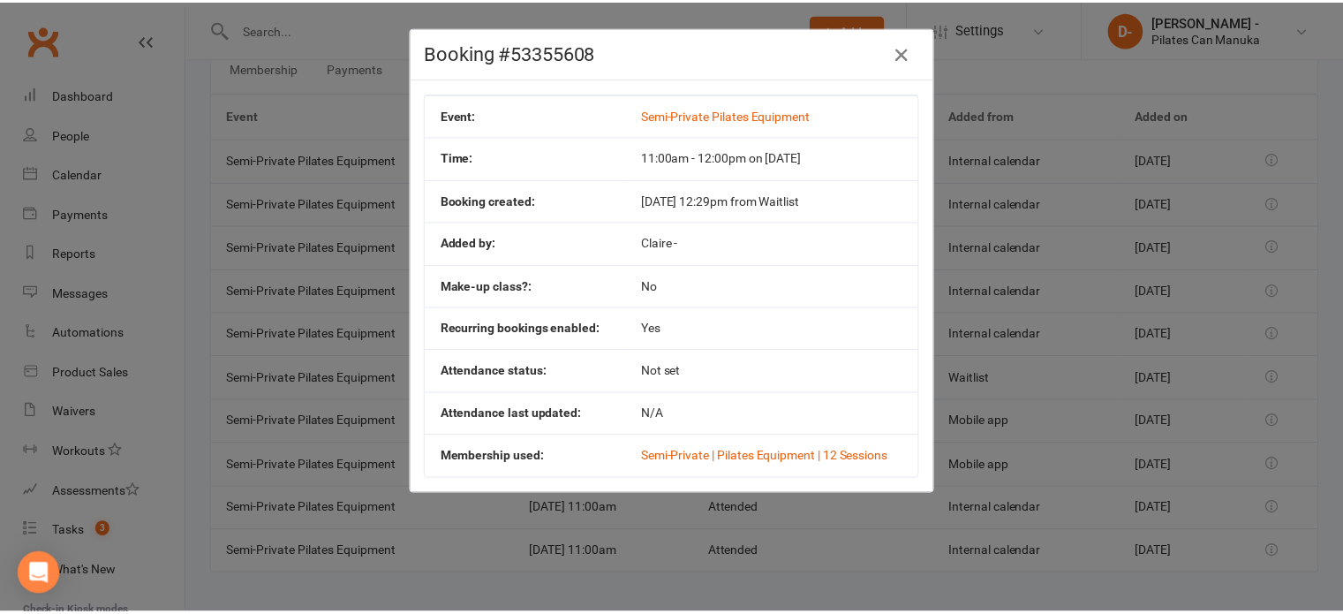
scroll to position [0, 0]
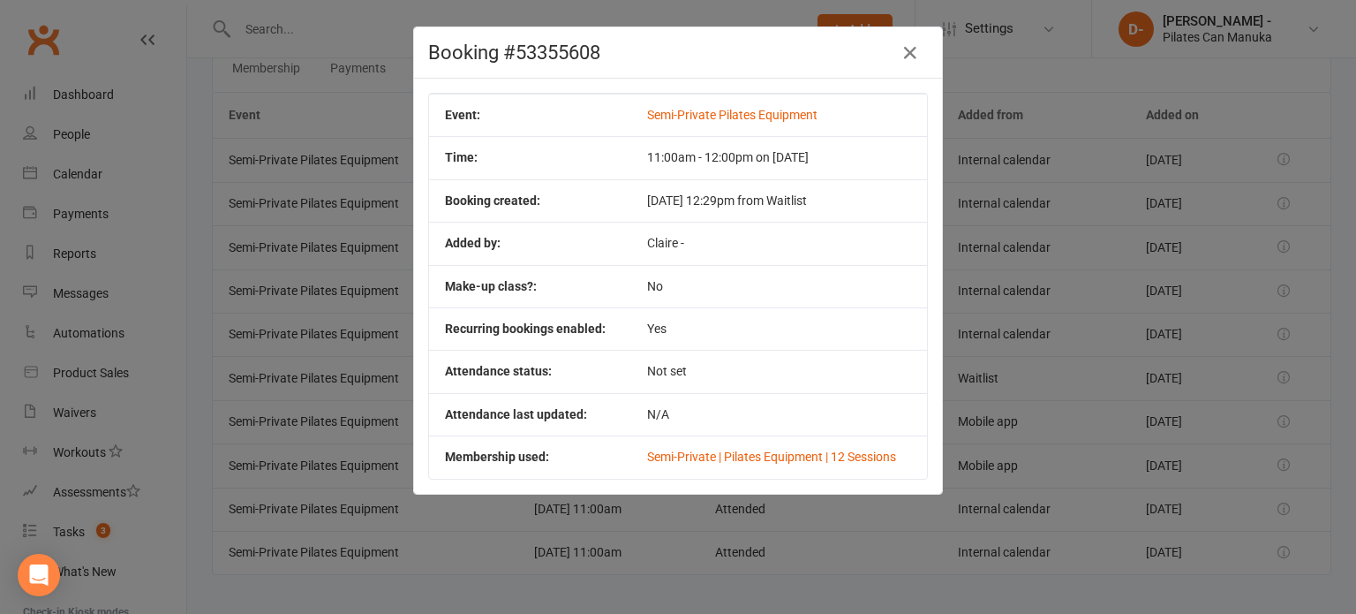
drag, startPoint x: 833, startPoint y: 155, endPoint x: 607, endPoint y: 157, distance: 226.0
click at [607, 157] on tr "Time: 11:00am - 12:00pm on [DATE]" at bounding box center [678, 157] width 498 height 42
copy tr "11:00am - 12:00pm on [DATE]"
click at [908, 49] on icon "button" at bounding box center [910, 52] width 21 height 21
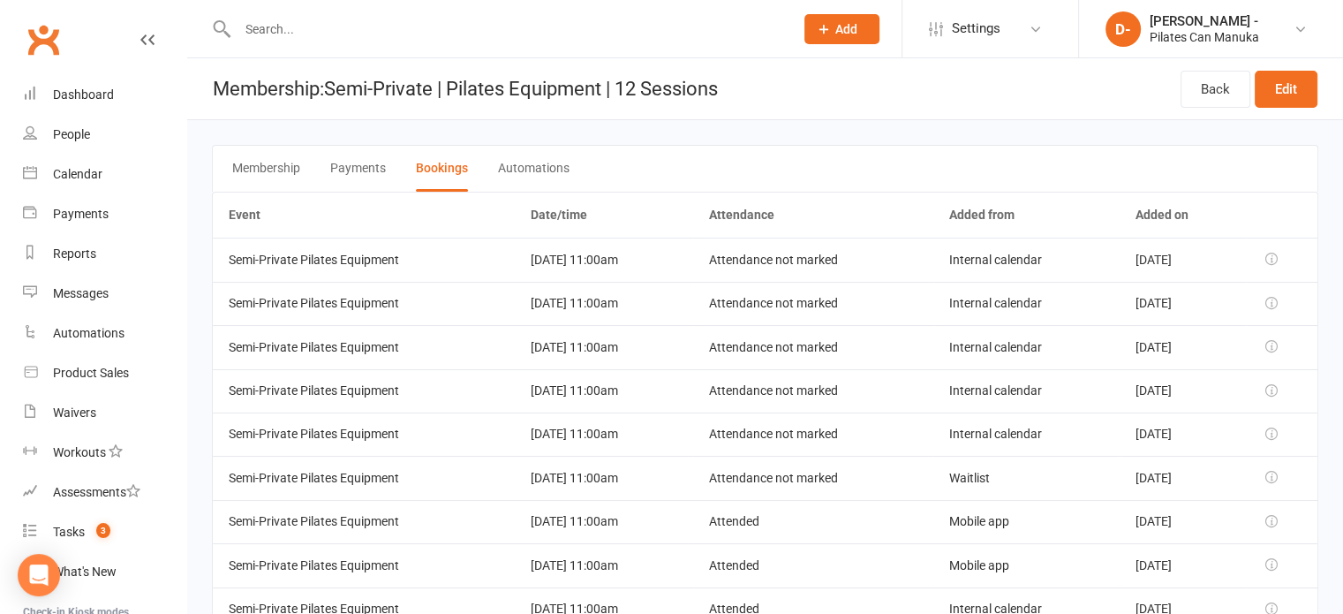
click at [272, 163] on button "Membership" at bounding box center [266, 169] width 68 height 46
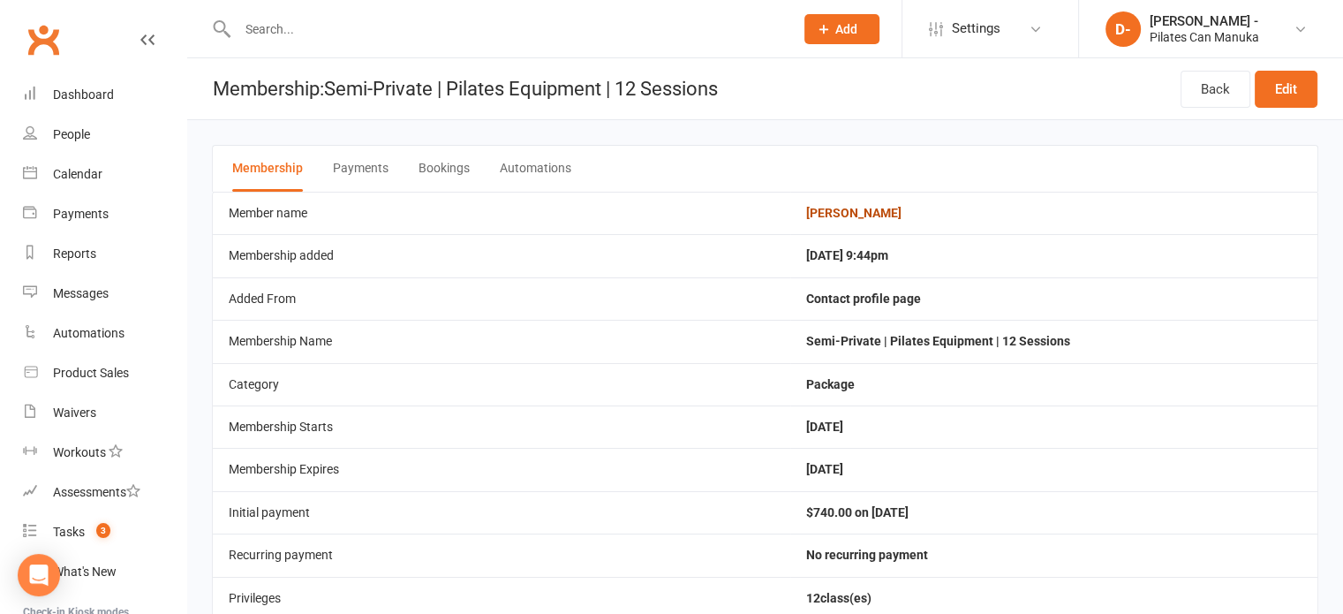
click at [858, 211] on link "[PERSON_NAME]" at bounding box center [853, 213] width 95 height 14
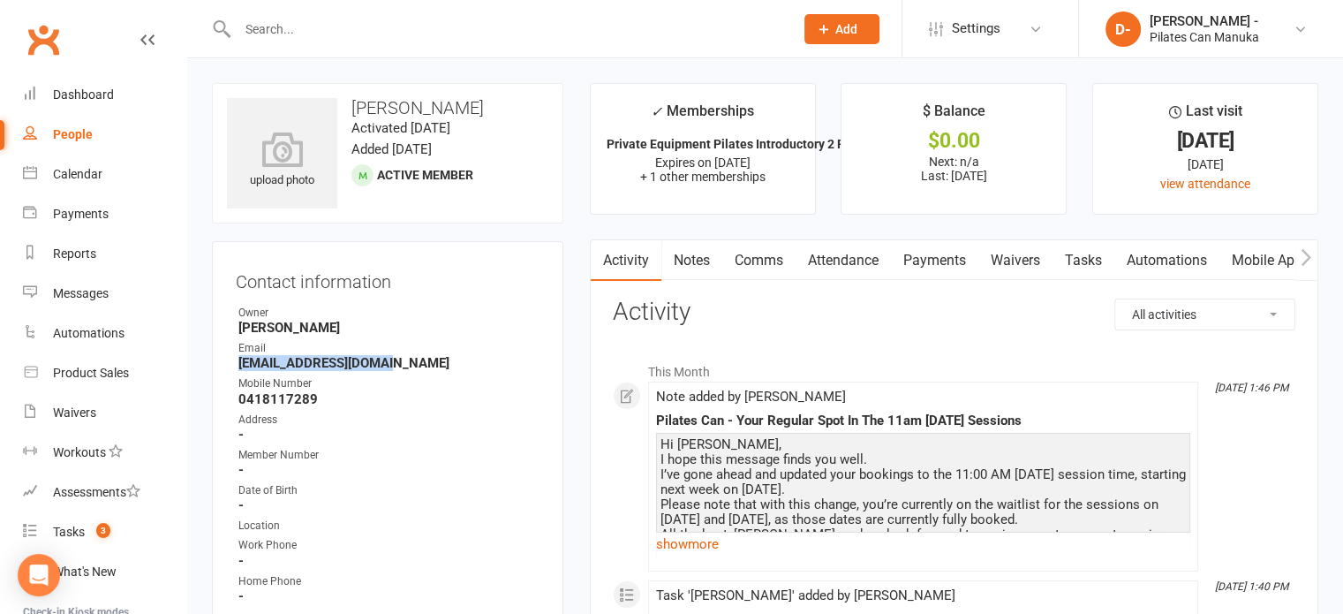
drag, startPoint x: 390, startPoint y: 366, endPoint x: 237, endPoint y: 369, distance: 153.7
click at [237, 369] on li "Email [EMAIL_ADDRESS][DOMAIN_NAME]" at bounding box center [388, 355] width 304 height 31
copy strong "[EMAIL_ADDRESS][DOMAIN_NAME]"
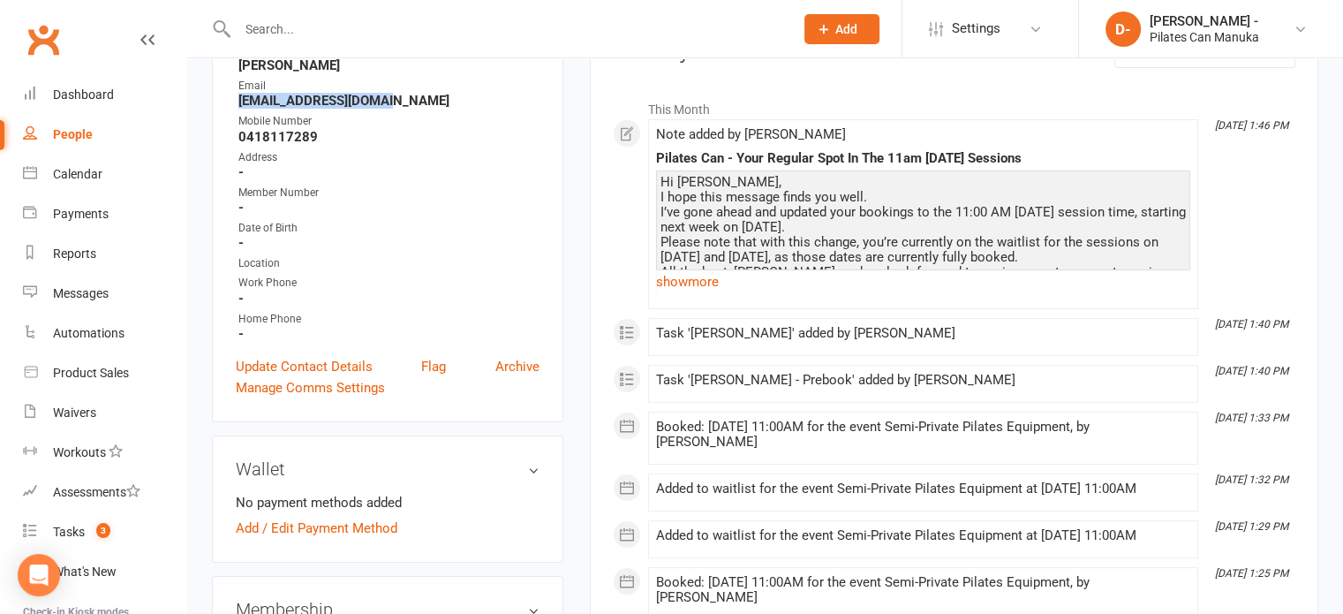
scroll to position [265, 0]
